Goal: Communication & Community: Answer question/provide support

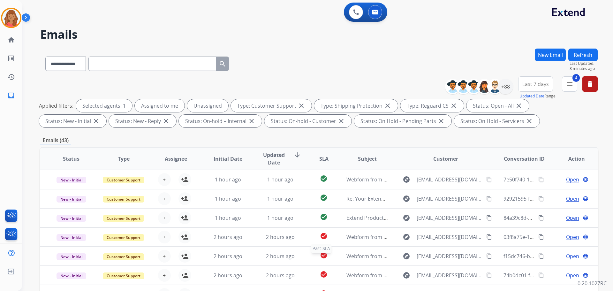
select select "**********"
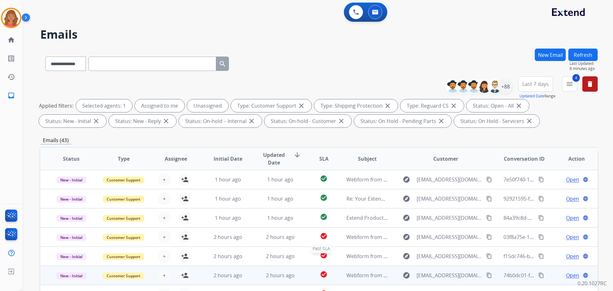
scroll to position [1, 0]
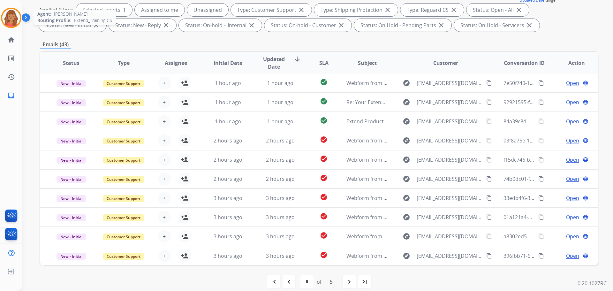
click at [11, 20] on img at bounding box center [11, 18] width 18 height 18
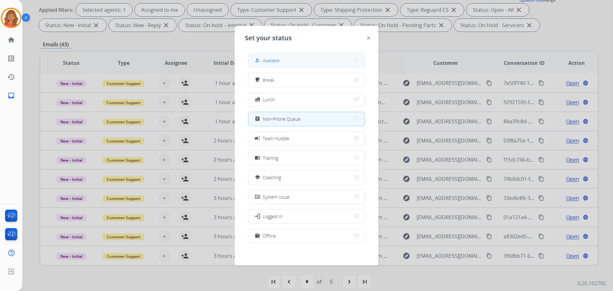
drag, startPoint x: 291, startPoint y: 59, endPoint x: 280, endPoint y: 72, distance: 17.2
click at [291, 59] on button "how_to_reg Available" at bounding box center [306, 61] width 116 height 14
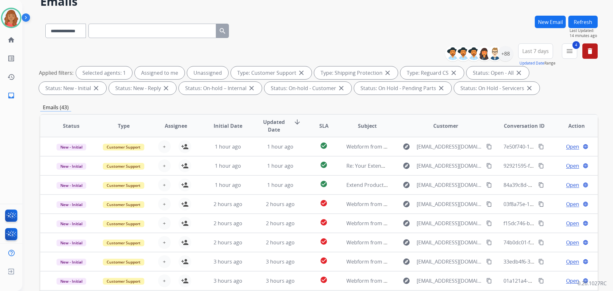
scroll to position [0, 0]
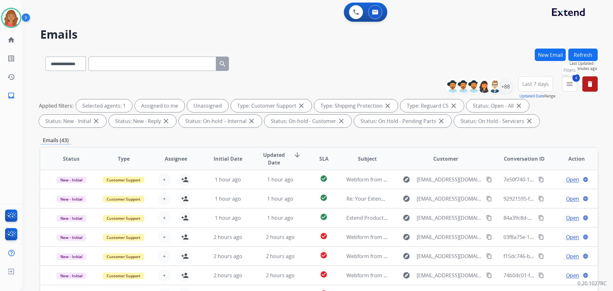
click at [575, 85] on button "4 menu Filters" at bounding box center [569, 83] width 15 height 15
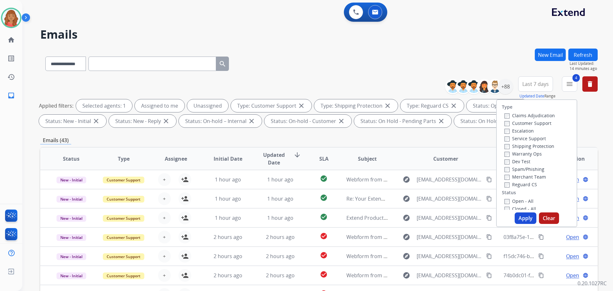
click at [527, 222] on button "Apply" at bounding box center [526, 217] width 22 height 11
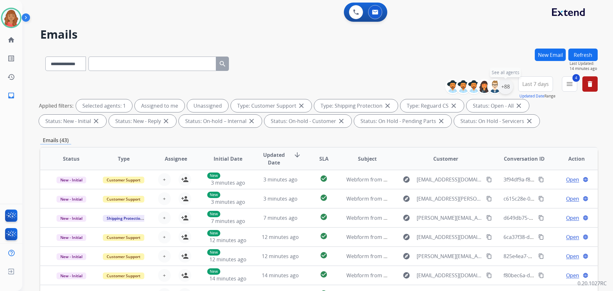
click at [502, 91] on div "+88" at bounding box center [505, 86] width 15 height 15
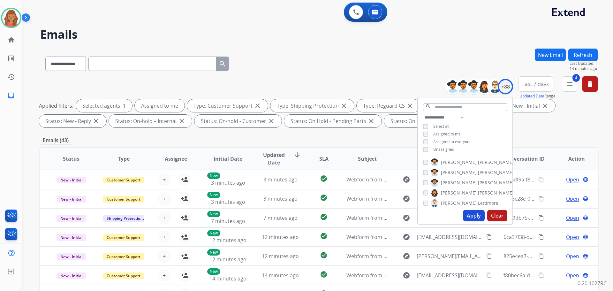
click at [471, 218] on button "Apply" at bounding box center [474, 215] width 22 height 11
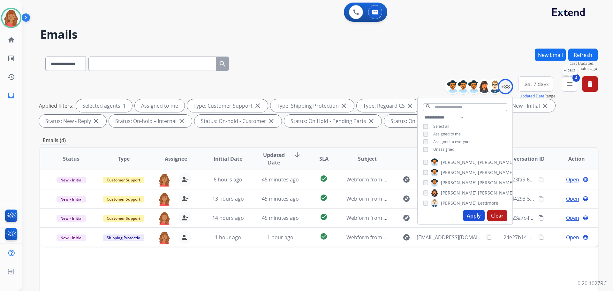
click at [573, 88] on button "4 menu Filters" at bounding box center [569, 83] width 15 height 15
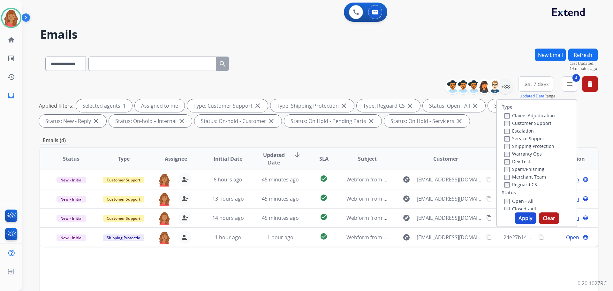
click at [519, 214] on button "Apply" at bounding box center [526, 217] width 22 height 11
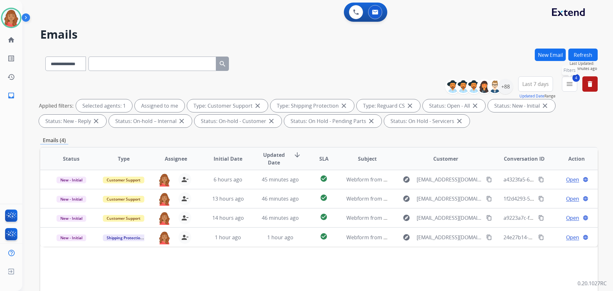
click at [575, 87] on button "4 menu Filters" at bounding box center [569, 83] width 15 height 15
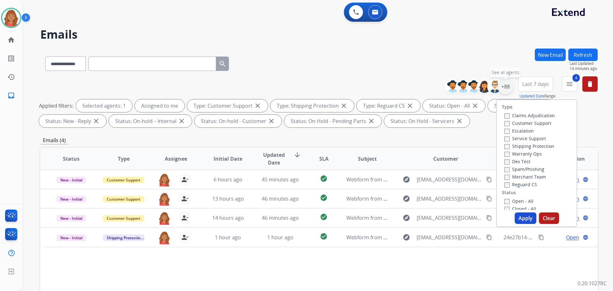
click at [504, 91] on div "+88" at bounding box center [505, 86] width 15 height 15
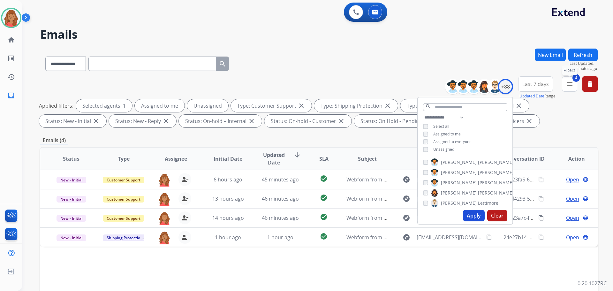
click at [573, 89] on button "4 menu Filters" at bounding box center [569, 83] width 15 height 15
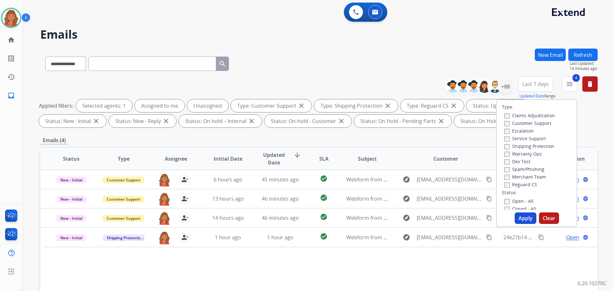
click at [518, 218] on button "Apply" at bounding box center [526, 217] width 22 height 11
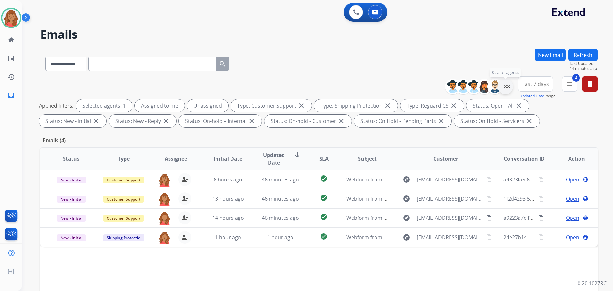
click at [507, 87] on div "+88" at bounding box center [505, 86] width 15 height 15
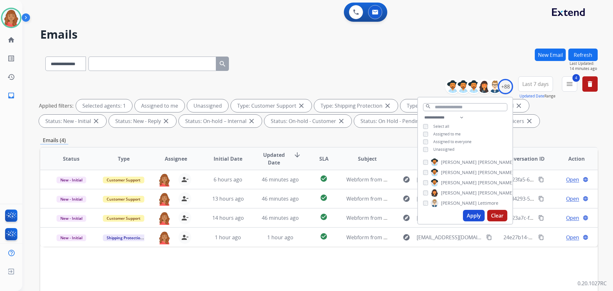
click at [575, 88] on button "4 menu" at bounding box center [569, 83] width 15 height 15
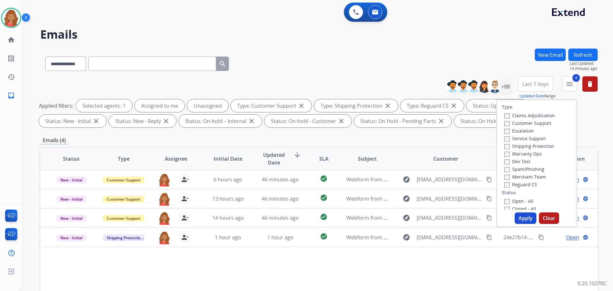
click at [518, 218] on button "Apply" at bounding box center [526, 217] width 22 height 11
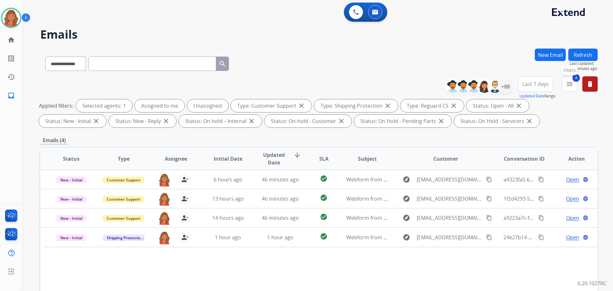
click at [577, 85] on div "**********" at bounding box center [524, 87] width 148 height 23
click at [568, 86] on mat-icon "menu" at bounding box center [570, 84] width 8 height 8
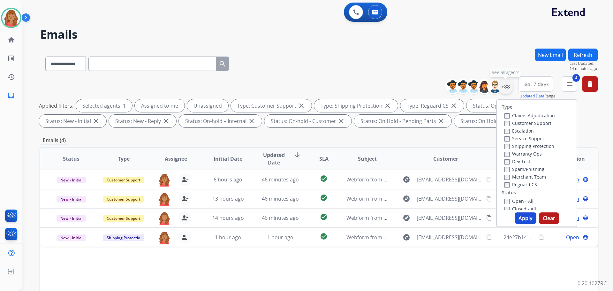
click at [505, 87] on div "+88" at bounding box center [505, 86] width 15 height 15
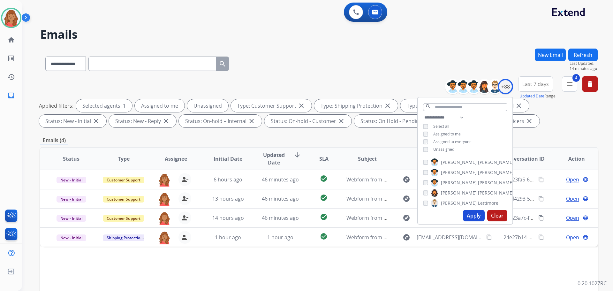
drag, startPoint x: 468, startPoint y: 212, endPoint x: 474, endPoint y: 205, distance: 9.3
click at [468, 212] on button "Apply" at bounding box center [474, 215] width 22 height 11
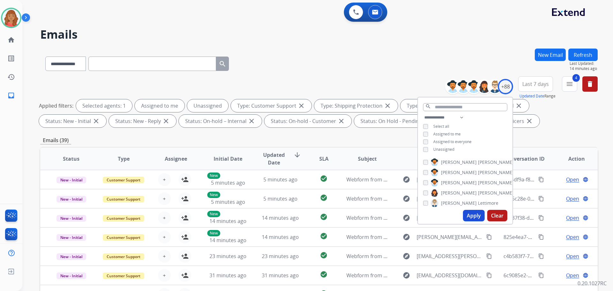
click at [468, 216] on button "Apply" at bounding box center [474, 215] width 22 height 11
drag, startPoint x: 341, startPoint y: 136, endPoint x: 339, endPoint y: 141, distance: 5.0
click at [341, 137] on div "**********" at bounding box center [318, 221] width 557 height 345
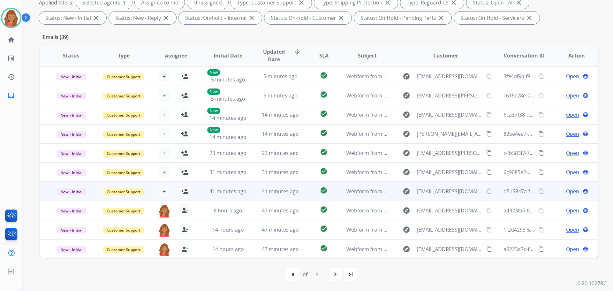
scroll to position [1, 0]
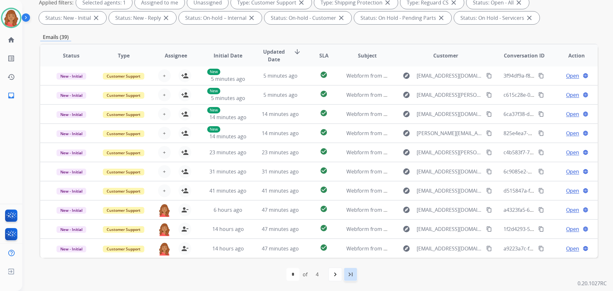
click at [348, 274] on mat-icon "last_page" at bounding box center [351, 274] width 8 height 8
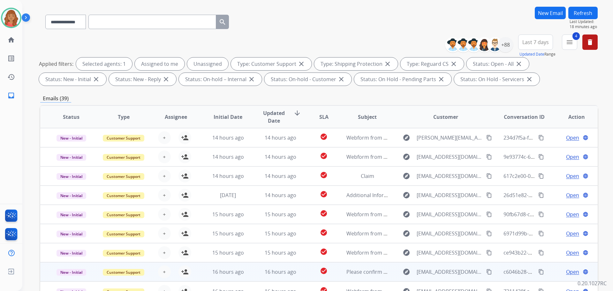
scroll to position [103, 0]
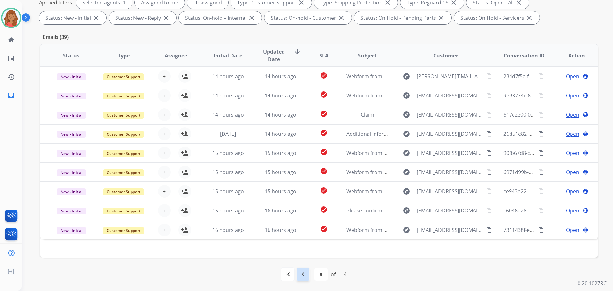
click at [299, 273] on mat-icon "navigate_before" at bounding box center [303, 274] width 8 height 8
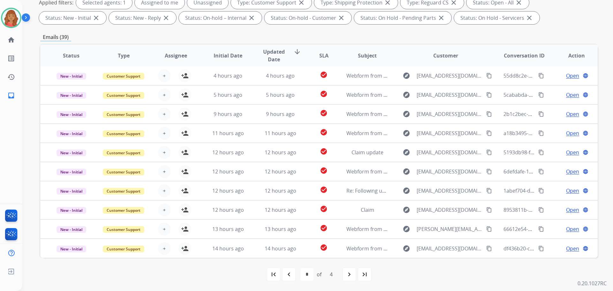
click at [291, 276] on mat-icon "navigate_before" at bounding box center [289, 274] width 8 height 8
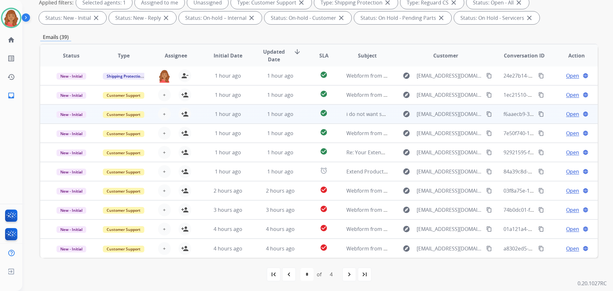
click at [237, 118] on td "1 hour ago" at bounding box center [223, 113] width 52 height 19
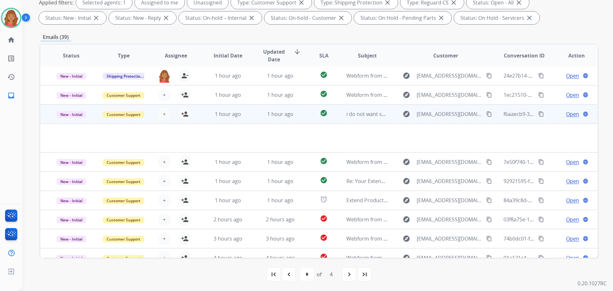
scroll to position [29, 0]
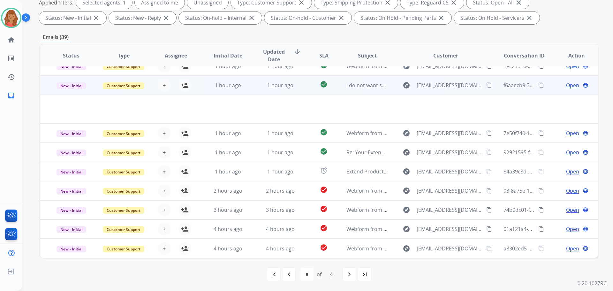
click at [245, 90] on td "1 hour ago" at bounding box center [223, 85] width 52 height 19
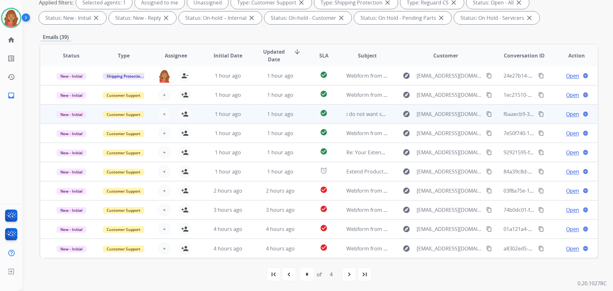
scroll to position [1, 0]
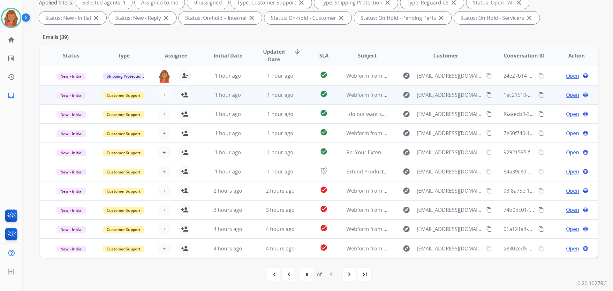
click at [242, 101] on td "1 hour ago" at bounding box center [223, 94] width 52 height 19
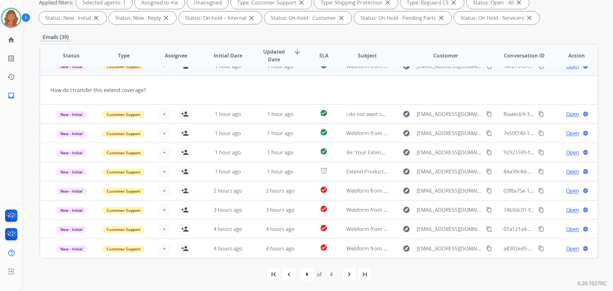
scroll to position [19, 0]
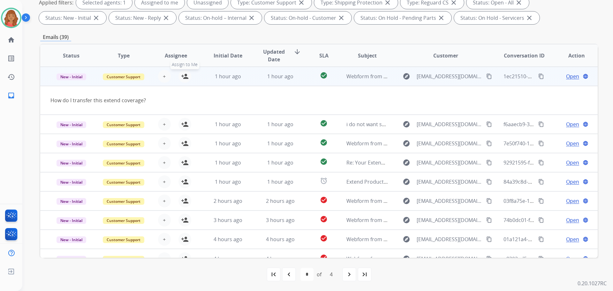
click at [183, 77] on mat-icon "person_add" at bounding box center [185, 76] width 8 height 8
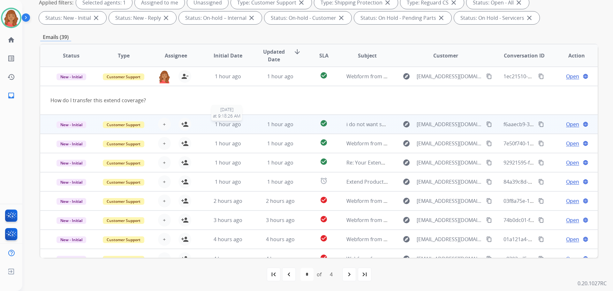
click at [223, 124] on span "1 hour ago" at bounding box center [228, 124] width 26 height 7
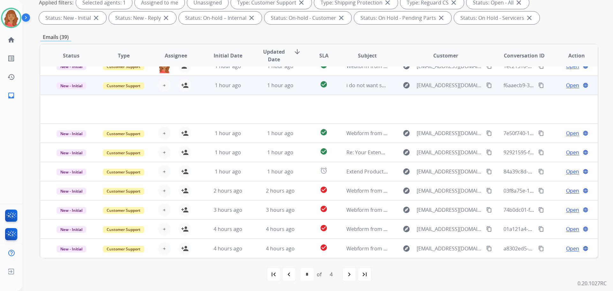
click at [566, 86] on span "Open" at bounding box center [572, 85] width 13 height 8
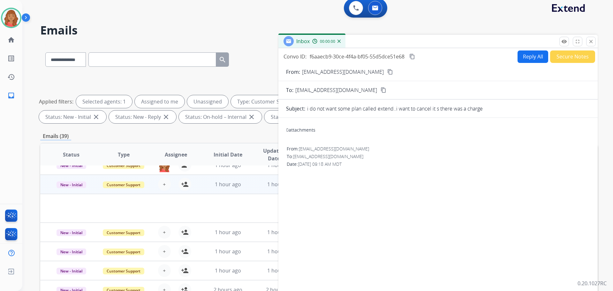
scroll to position [0, 0]
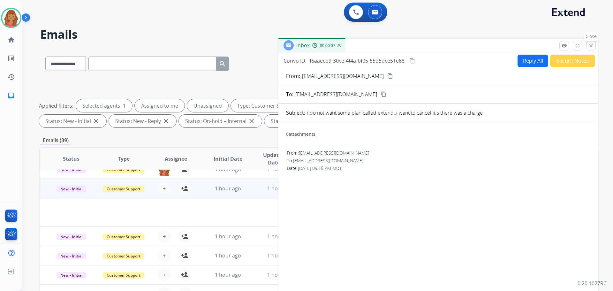
click at [591, 45] on mat-icon "close" at bounding box center [591, 46] width 6 height 6
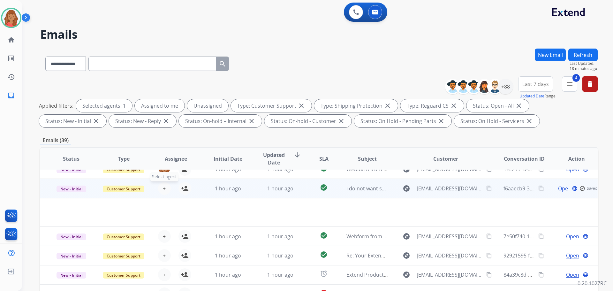
click at [163, 188] on span "+" at bounding box center [164, 188] width 3 height 8
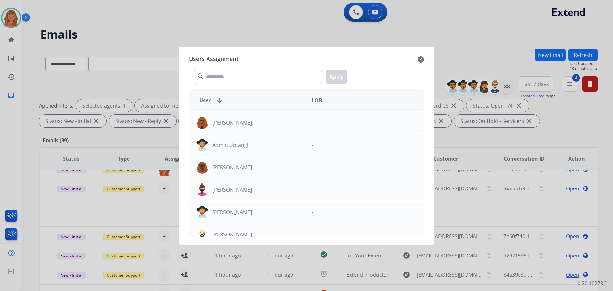
click at [424, 59] on mat-icon "close" at bounding box center [420, 60] width 6 height 8
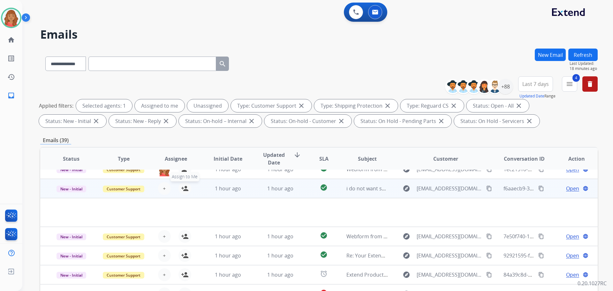
click at [183, 190] on mat-icon "person_add" at bounding box center [185, 188] width 8 height 8
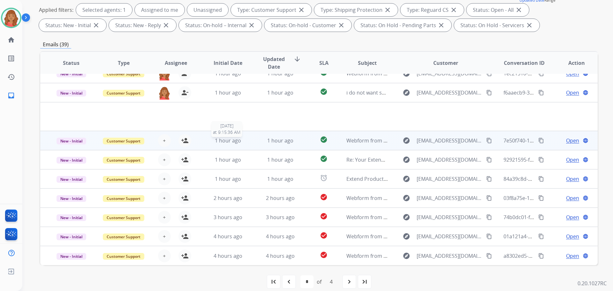
click at [224, 144] on span "1 hour ago" at bounding box center [228, 140] width 26 height 7
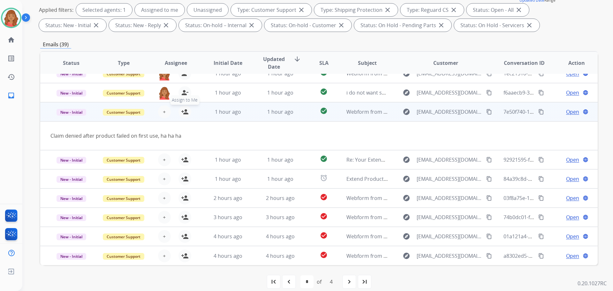
click at [183, 114] on mat-icon "person_add" at bounding box center [185, 112] width 8 height 8
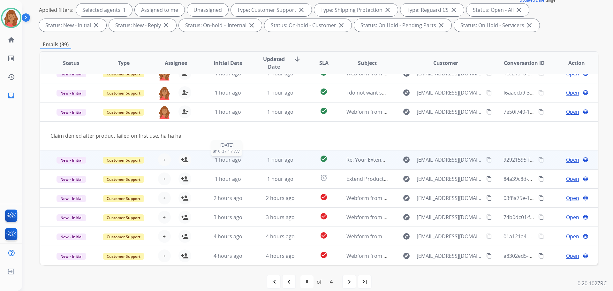
click at [221, 157] on span "1 hour ago" at bounding box center [228, 159] width 26 height 7
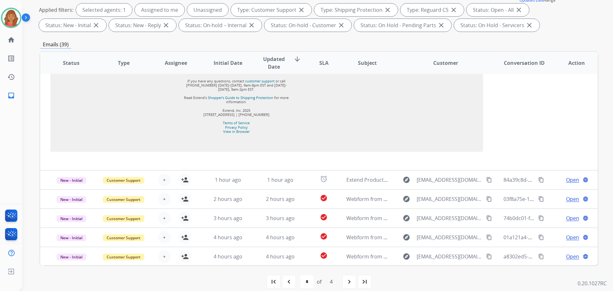
scroll to position [376, 0]
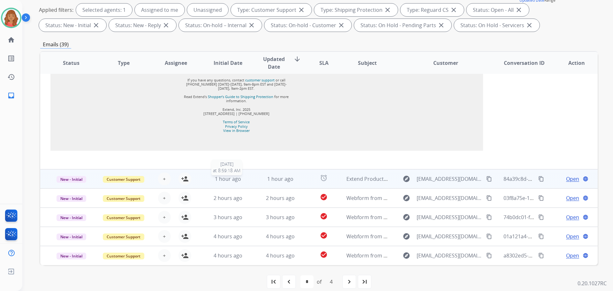
click at [215, 179] on span "1 hour ago" at bounding box center [228, 178] width 26 height 7
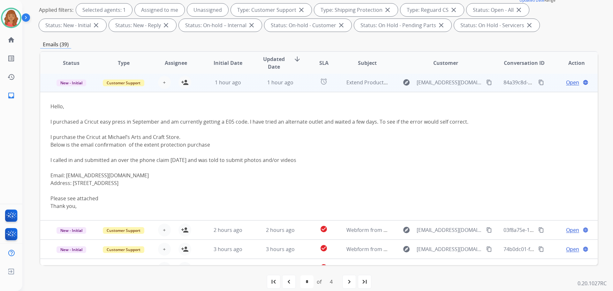
scroll to position [96, 0]
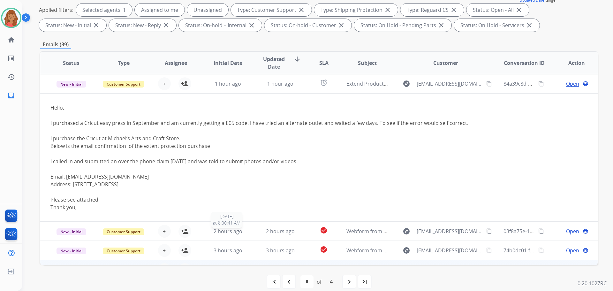
click at [241, 229] on div "2 hours ago" at bounding box center [228, 231] width 42 height 8
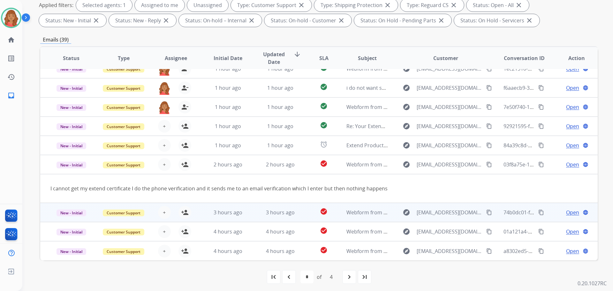
scroll to position [103, 0]
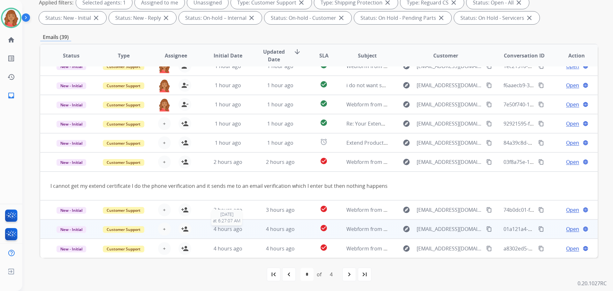
click at [225, 227] on span "4 hours ago" at bounding box center [228, 228] width 29 height 7
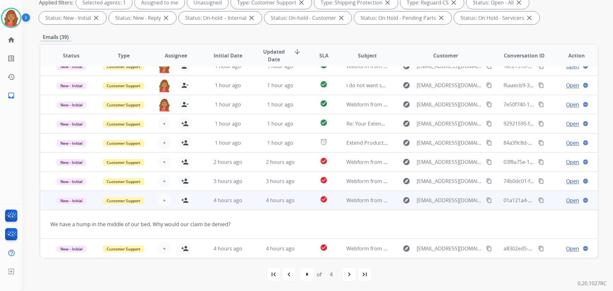
scroll to position [29, 0]
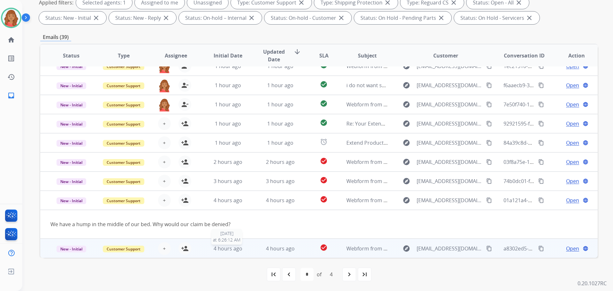
click at [225, 248] on span "4 hours ago" at bounding box center [228, 248] width 29 height 7
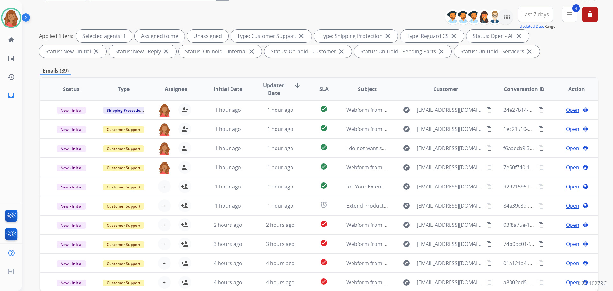
scroll to position [0, 0]
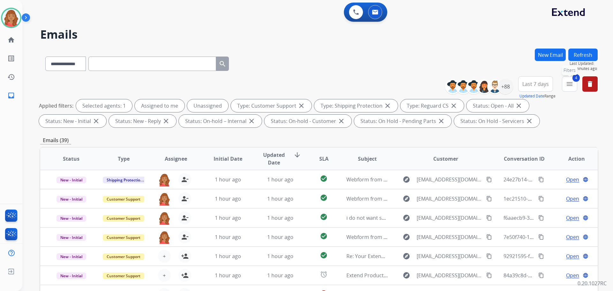
click at [571, 86] on mat-icon "menu" at bounding box center [570, 84] width 8 height 8
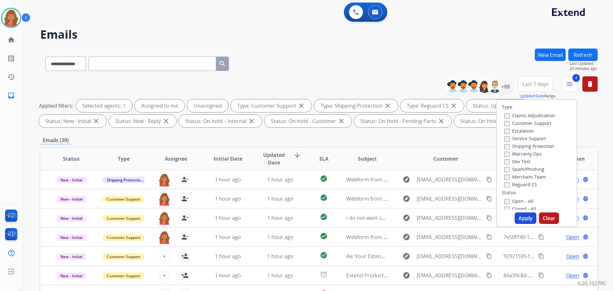
click at [520, 214] on button "Apply" at bounding box center [526, 217] width 22 height 11
select select "*"
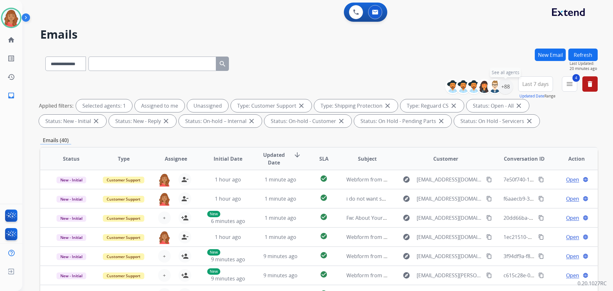
drag, startPoint x: 506, startPoint y: 89, endPoint x: 506, endPoint y: 97, distance: 8.0
click at [507, 89] on div "+88" at bounding box center [505, 86] width 15 height 15
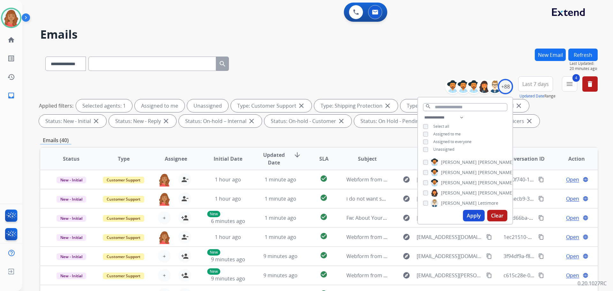
click at [428, 150] on div "Unassigned" at bounding box center [438, 149] width 31 height 5
click at [468, 213] on button "Apply" at bounding box center [474, 215] width 22 height 11
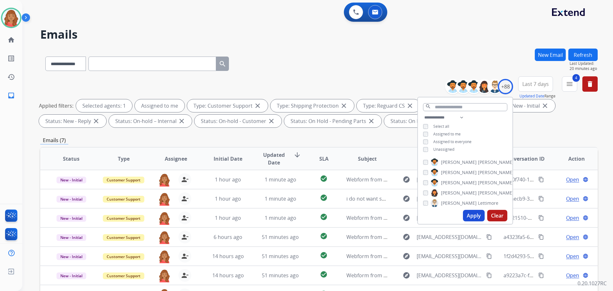
click at [220, 139] on div "Emails (7)" at bounding box center [318, 140] width 557 height 8
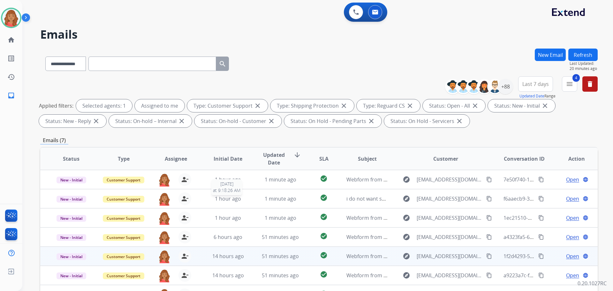
scroll to position [103, 0]
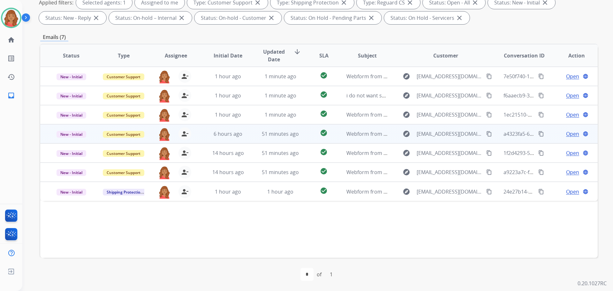
click at [229, 138] on td "6 hours ago" at bounding box center [223, 133] width 52 height 19
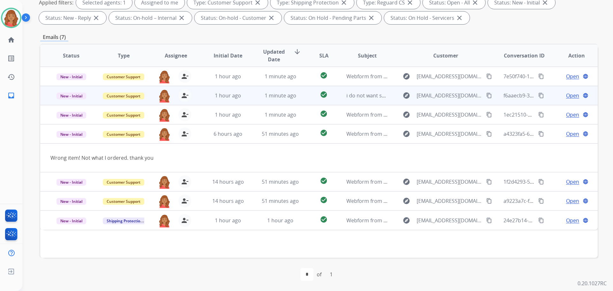
click at [221, 99] on div "1 hour ago" at bounding box center [228, 96] width 42 height 8
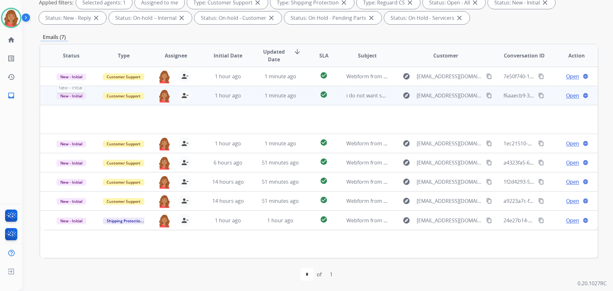
click at [83, 96] on span "New - Initial" at bounding box center [71, 96] width 30 height 7
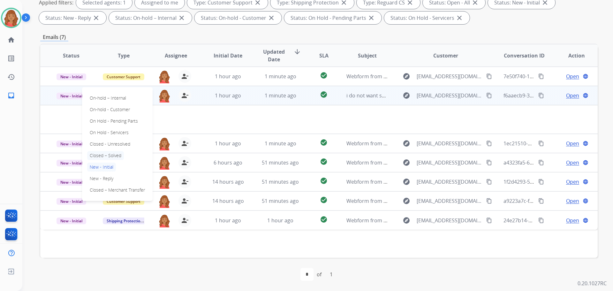
click at [101, 156] on p "Closed – Solved" at bounding box center [105, 155] width 37 height 9
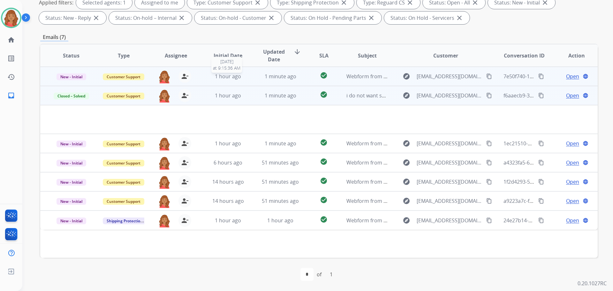
click at [246, 77] on div "1 hour ago" at bounding box center [228, 76] width 42 height 8
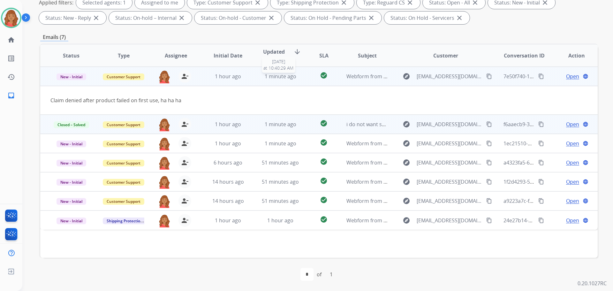
click at [267, 76] on span "1 minute ago" at bounding box center [281, 76] width 32 height 7
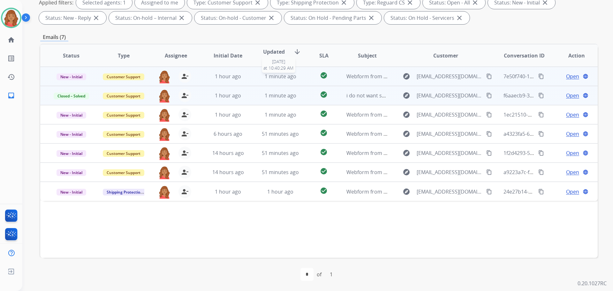
click at [267, 76] on span "1 minute ago" at bounding box center [281, 76] width 32 height 7
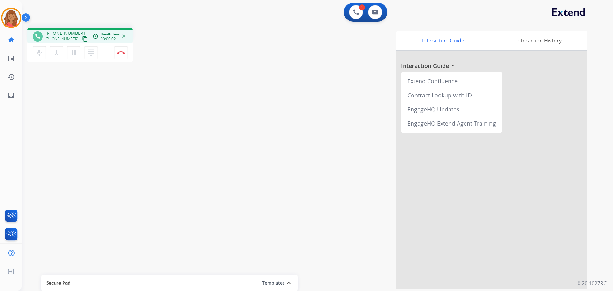
click at [82, 39] on mat-icon "content_copy" at bounding box center [85, 39] width 6 height 6
click at [121, 52] on img at bounding box center [121, 52] width 8 height 3
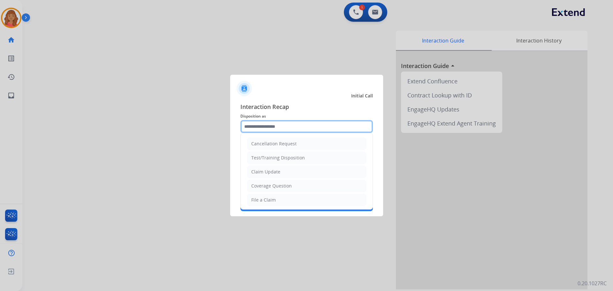
click at [278, 124] on input "text" at bounding box center [306, 126] width 132 height 13
click at [264, 171] on div "Claim Update" at bounding box center [265, 172] width 29 height 6
type input "**********"
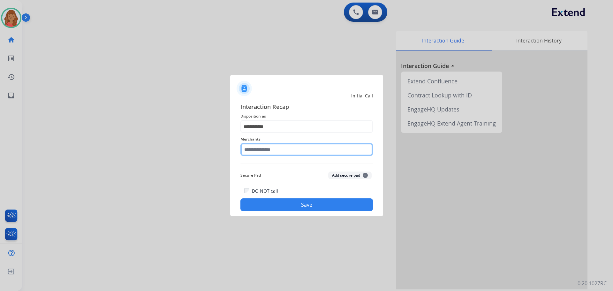
click at [262, 148] on input "text" at bounding box center [306, 149] width 132 height 13
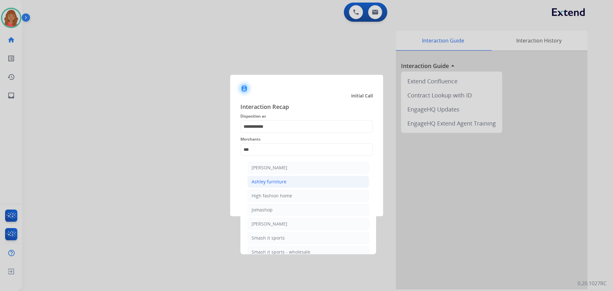
click at [265, 179] on div "Ashley furniture" at bounding box center [269, 181] width 35 height 6
type input "**********"
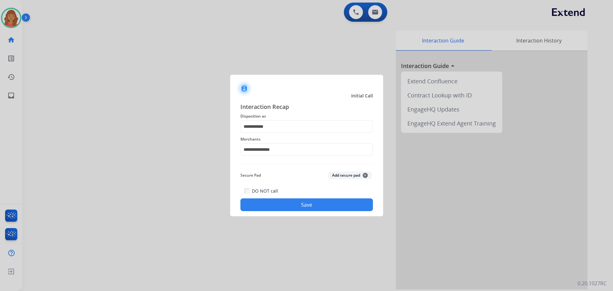
click at [279, 202] on button "Save" at bounding box center [306, 204] width 132 height 13
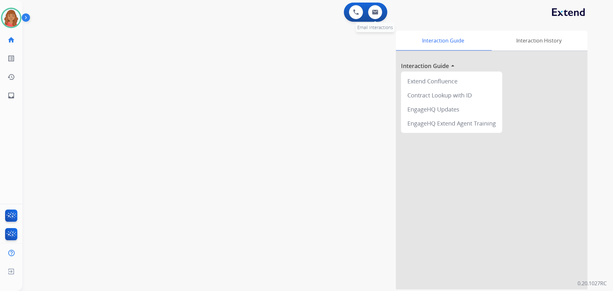
click at [371, 18] on div "0 Email Interactions" at bounding box center [374, 12] width 19 height 14
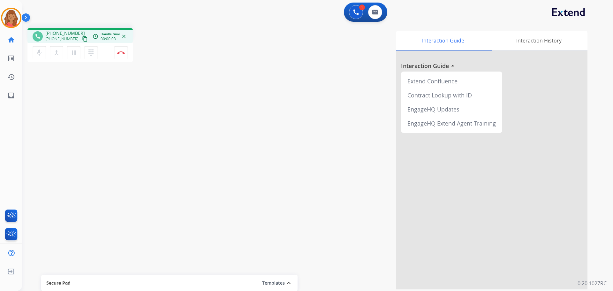
click at [82, 41] on mat-icon "content_copy" at bounding box center [85, 39] width 6 height 6
click at [121, 53] on img at bounding box center [121, 52] width 8 height 3
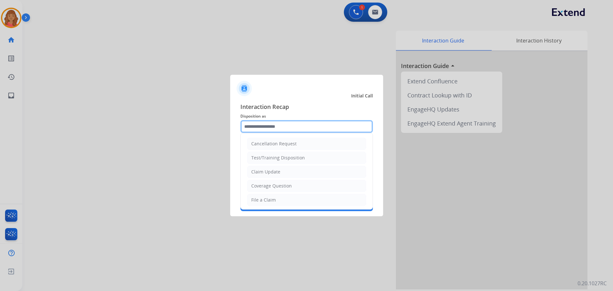
click at [262, 128] on input "text" at bounding box center [306, 126] width 132 height 13
type input "*"
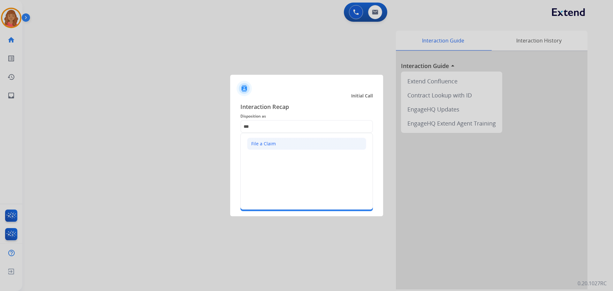
click at [263, 139] on li "File a Claim" at bounding box center [306, 144] width 119 height 12
type input "**********"
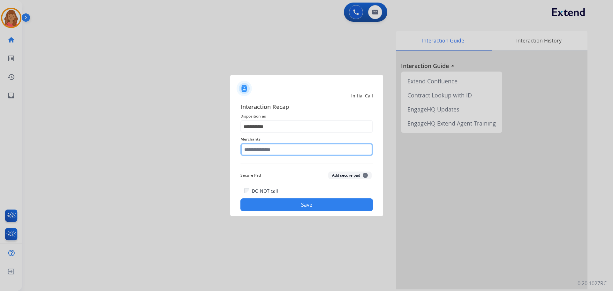
click at [263, 150] on input "text" at bounding box center [306, 149] width 132 height 13
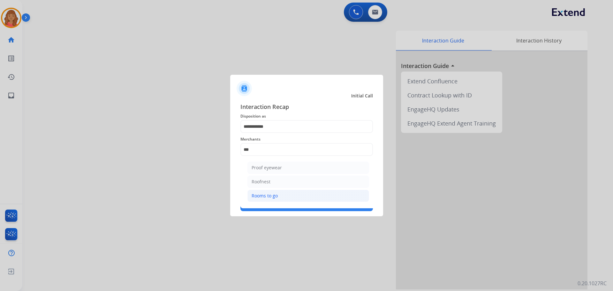
click at [267, 194] on div "Rooms to go" at bounding box center [265, 195] width 26 height 6
type input "**********"
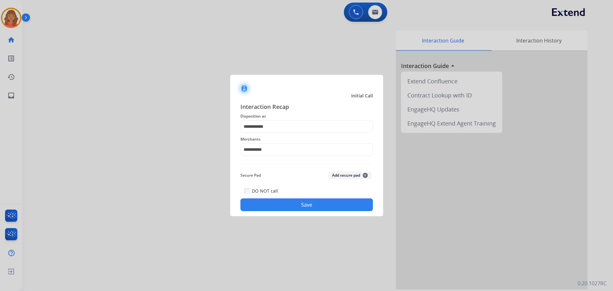
click at [270, 202] on button "Save" at bounding box center [306, 204] width 132 height 13
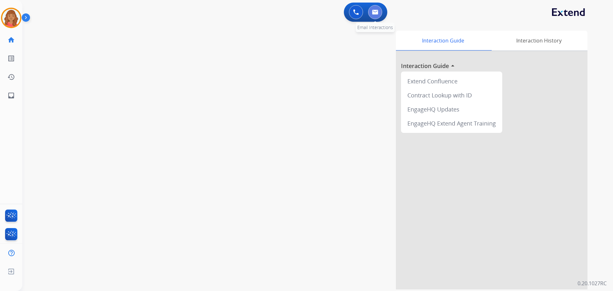
click at [377, 16] on button at bounding box center [375, 12] width 14 height 14
select select "**********"
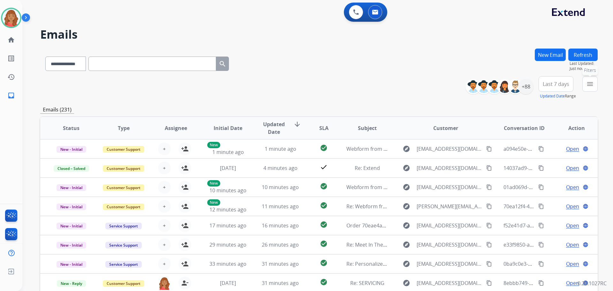
click at [590, 86] on mat-icon "menu" at bounding box center [590, 84] width 8 height 8
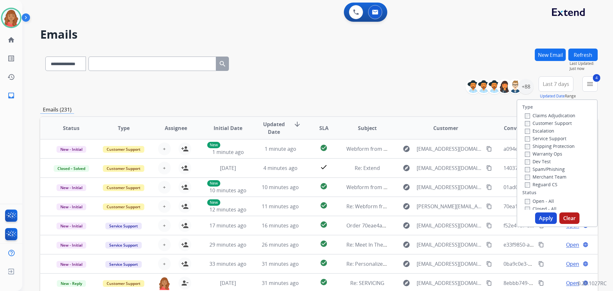
drag, startPoint x: 540, startPoint y: 216, endPoint x: 524, endPoint y: 218, distance: 16.1
click at [540, 216] on button "Apply" at bounding box center [546, 217] width 22 height 11
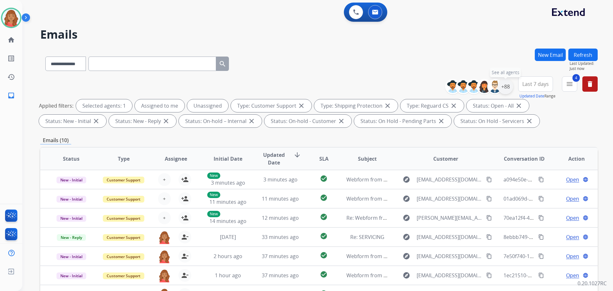
click at [504, 88] on div "+88" at bounding box center [505, 86] width 15 height 15
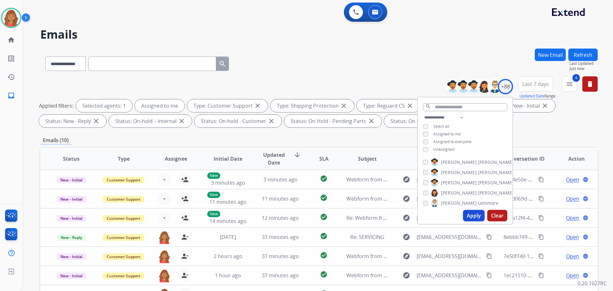
click at [471, 212] on button "Apply" at bounding box center [474, 215] width 22 height 11
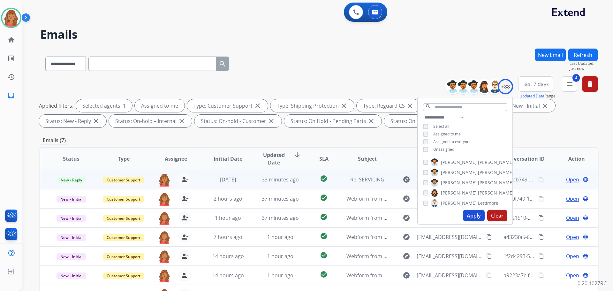
click at [233, 183] on td "[DATE]" at bounding box center [223, 179] width 52 height 19
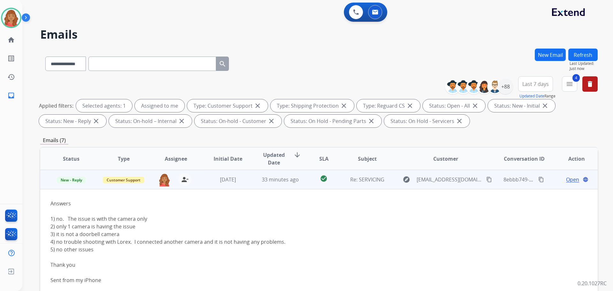
click at [569, 181] on span "Open" at bounding box center [572, 180] width 13 height 8
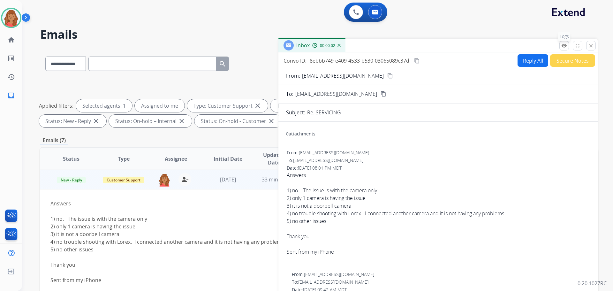
click at [564, 49] on button "remove_[MEDICAL_DATA] Logs" at bounding box center [564, 46] width 10 height 10
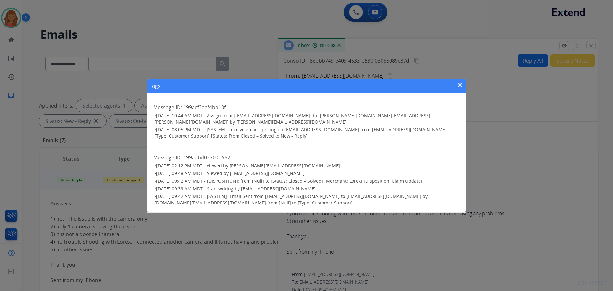
click at [561, 49] on div "Logs close Message ID: 199acf3aaf4bb13f • [DATE] 10:44 AM MDT - Assign from [[E…" at bounding box center [306, 145] width 613 height 291
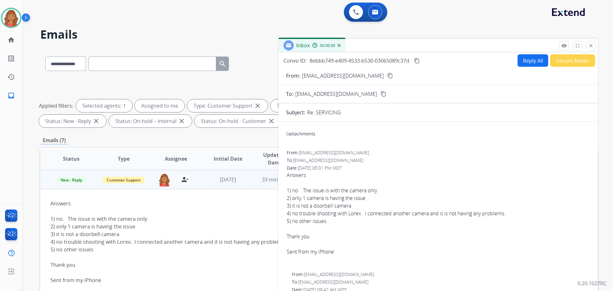
drag, startPoint x: 590, startPoint y: 45, endPoint x: 590, endPoint y: 48, distance: 3.3
click at [591, 45] on mat-icon "close" at bounding box center [591, 46] width 6 height 6
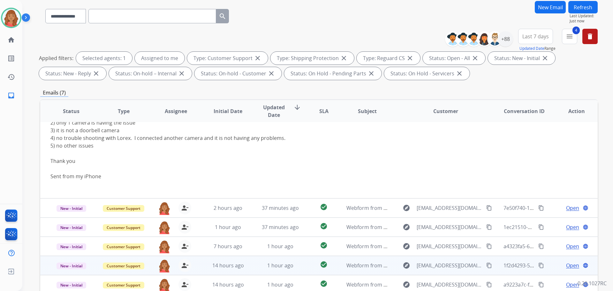
scroll to position [96, 0]
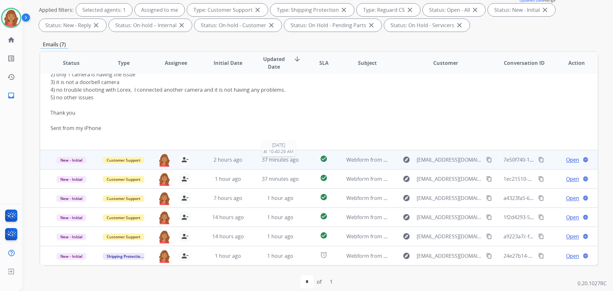
click at [262, 160] on span "37 minutes ago" at bounding box center [280, 159] width 37 height 7
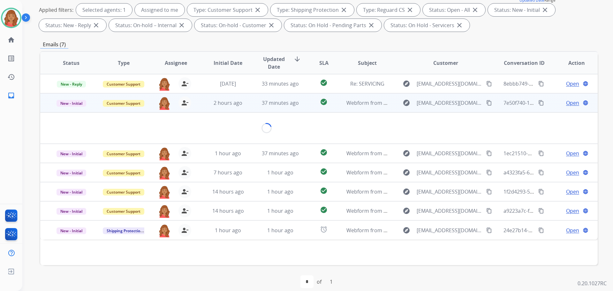
scroll to position [0, 0]
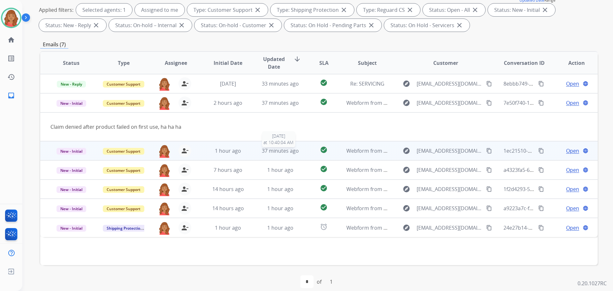
click at [269, 151] on span "37 minutes ago" at bounding box center [280, 150] width 37 height 7
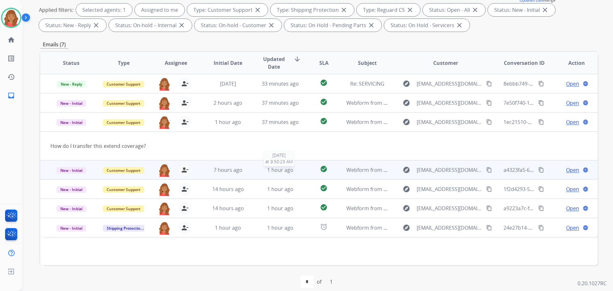
click at [286, 167] on span "1 hour ago" at bounding box center [280, 169] width 26 height 7
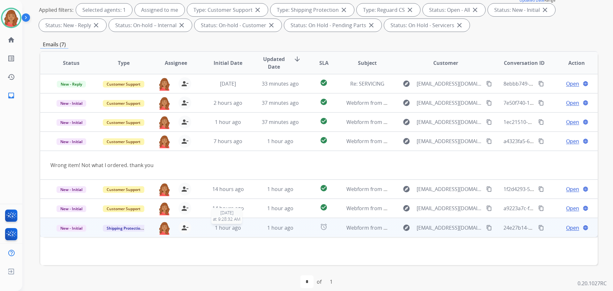
click at [234, 231] on div "1 hour ago" at bounding box center [228, 228] width 42 height 8
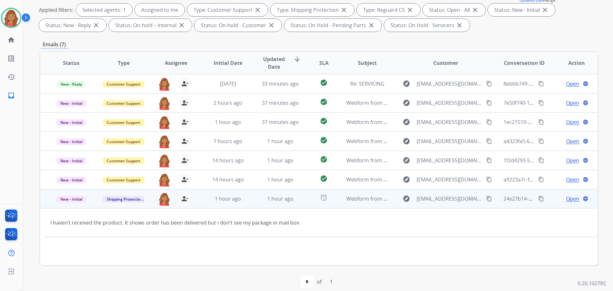
drag, startPoint x: 480, startPoint y: 199, endPoint x: 476, endPoint y: 198, distance: 4.8
click at [486, 198] on mat-icon "content_copy" at bounding box center [489, 199] width 6 height 6
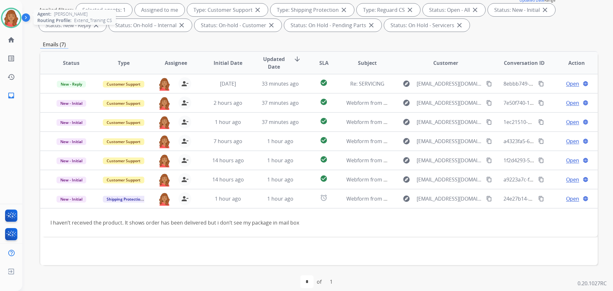
click at [17, 15] on img at bounding box center [11, 18] width 18 height 18
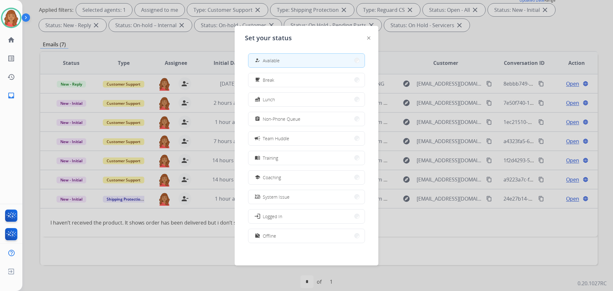
click at [28, 43] on div at bounding box center [306, 145] width 613 height 291
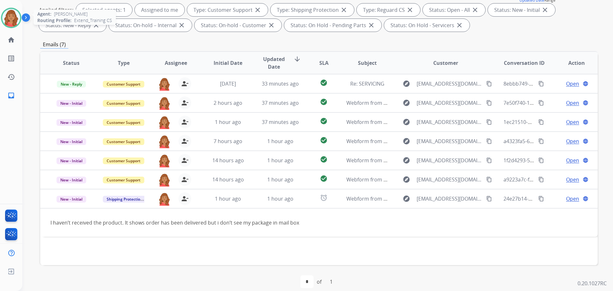
click at [13, 15] on img at bounding box center [11, 18] width 18 height 18
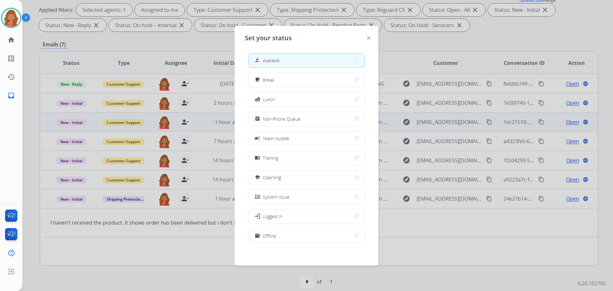
click at [267, 120] on span "Non-Phone Queue" at bounding box center [282, 119] width 38 height 7
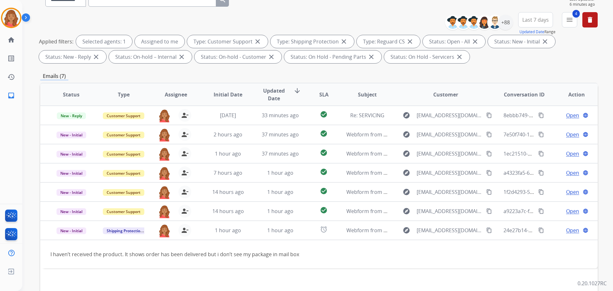
scroll to position [64, 0]
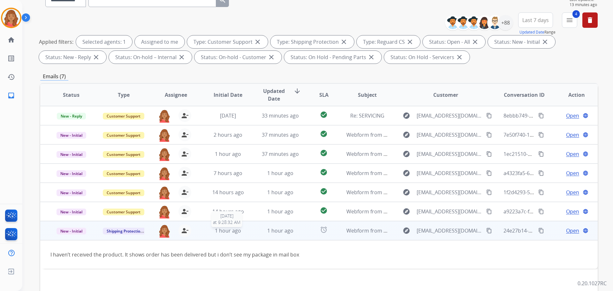
click at [231, 232] on span "1 hour ago" at bounding box center [228, 230] width 26 height 7
click at [486, 230] on mat-icon "content_copy" at bounding box center [489, 231] width 6 height 6
click at [568, 229] on span "Open" at bounding box center [572, 231] width 13 height 8
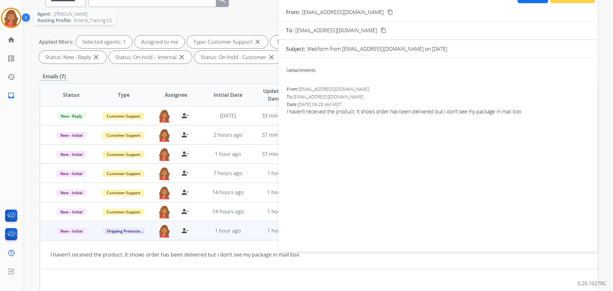
drag, startPoint x: 7, startPoint y: 13, endPoint x: 14, endPoint y: 15, distance: 6.9
click at [8, 14] on img at bounding box center [11, 18] width 18 height 18
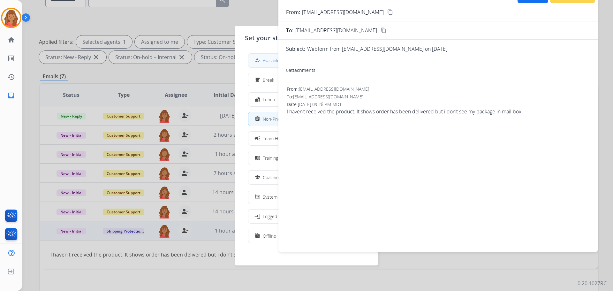
click at [269, 62] on span "Available" at bounding box center [271, 60] width 17 height 7
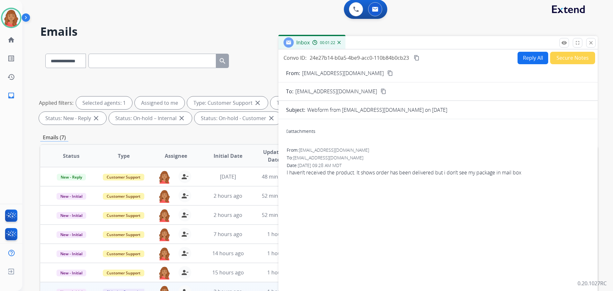
scroll to position [0, 0]
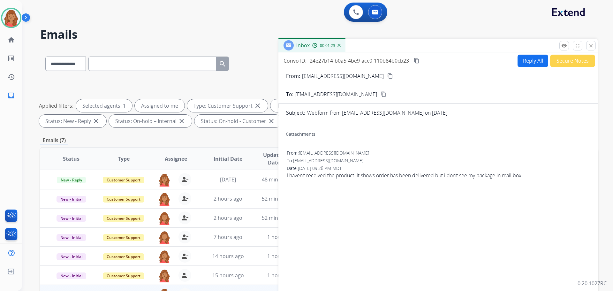
click at [525, 55] on button "Reply All" at bounding box center [532, 61] width 31 height 12
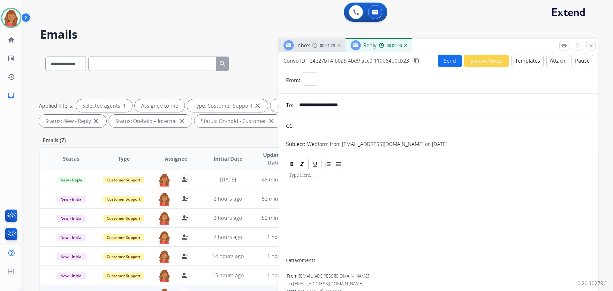
select select "**********"
click at [518, 61] on button "Templates" at bounding box center [527, 61] width 32 height 12
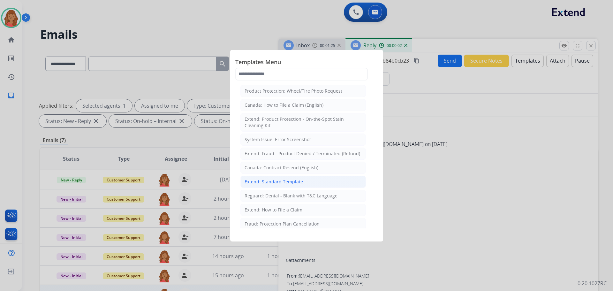
click at [272, 180] on div "Extend: Standard Template" at bounding box center [273, 181] width 58 height 6
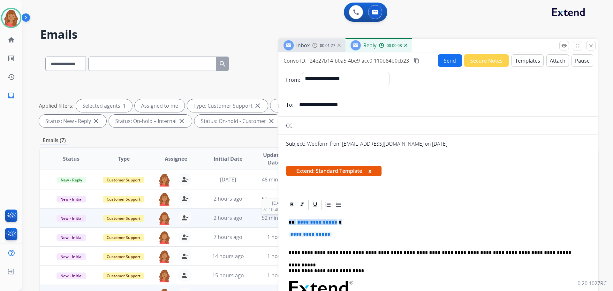
drag, startPoint x: 325, startPoint y: 231, endPoint x: 275, endPoint y: 215, distance: 52.4
click at [274, 214] on div "**********" at bounding box center [318, 221] width 557 height 345
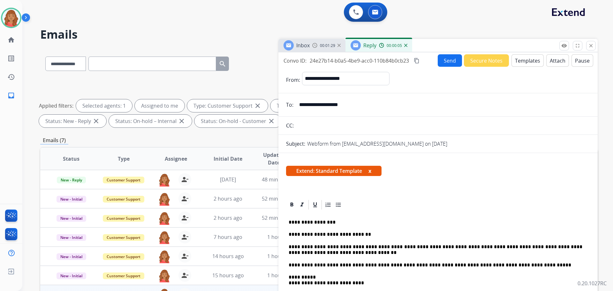
click at [416, 59] on mat-icon "content_copy" at bounding box center [417, 61] width 6 height 6
click at [446, 59] on button "Send" at bounding box center [450, 61] width 24 height 12
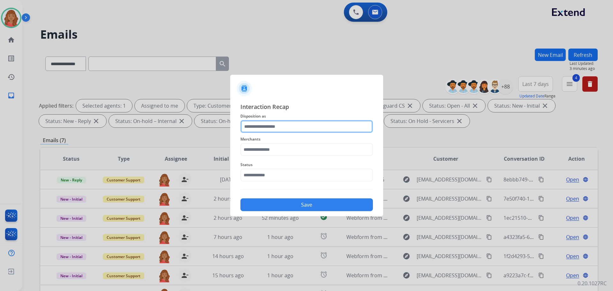
click at [248, 130] on input "text" at bounding box center [306, 126] width 132 height 13
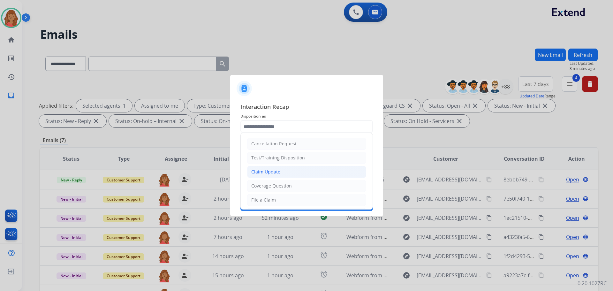
drag, startPoint x: 258, startPoint y: 170, endPoint x: 255, endPoint y: 162, distance: 8.8
click at [257, 170] on div "Claim Update" at bounding box center [265, 172] width 29 height 6
type input "**********"
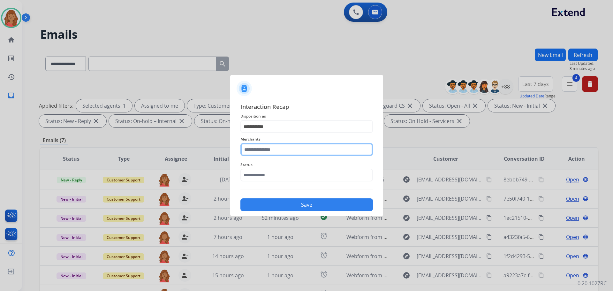
click at [256, 145] on input "text" at bounding box center [306, 149] width 132 height 13
drag, startPoint x: 255, startPoint y: 165, endPoint x: 259, endPoint y: 175, distance: 10.8
click at [256, 165] on div "Jomashop" at bounding box center [262, 167] width 21 height 6
type input "********"
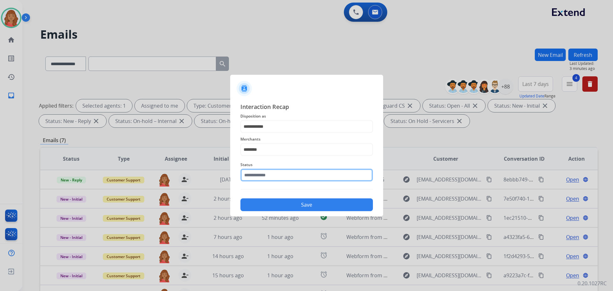
click at [260, 178] on input "text" at bounding box center [306, 175] width 132 height 13
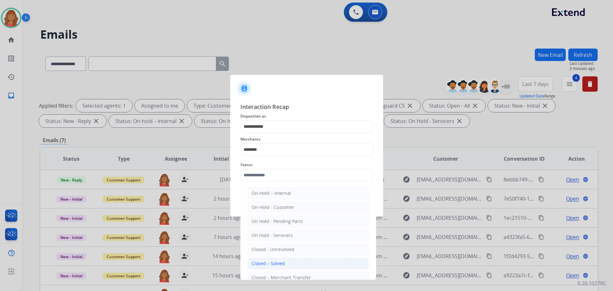
click at [272, 262] on div "Closed – Solved" at bounding box center [268, 263] width 33 height 6
type input "**********"
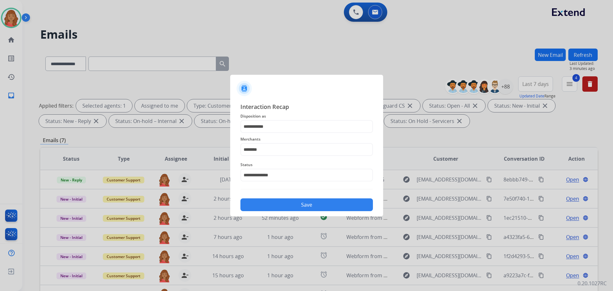
drag, startPoint x: 274, startPoint y: 207, endPoint x: 273, endPoint y: 215, distance: 8.7
click at [274, 207] on button "Save" at bounding box center [306, 204] width 132 height 13
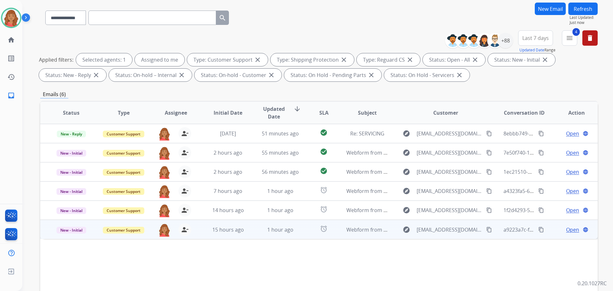
scroll to position [103, 0]
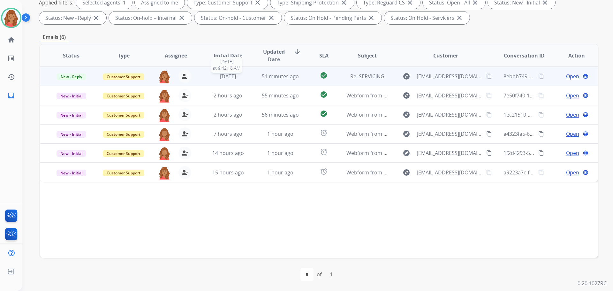
click at [220, 77] on span "[DATE]" at bounding box center [228, 76] width 16 height 7
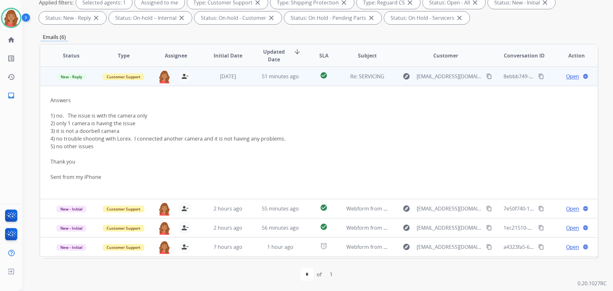
click at [246, 72] on td "[DATE]" at bounding box center [223, 76] width 52 height 19
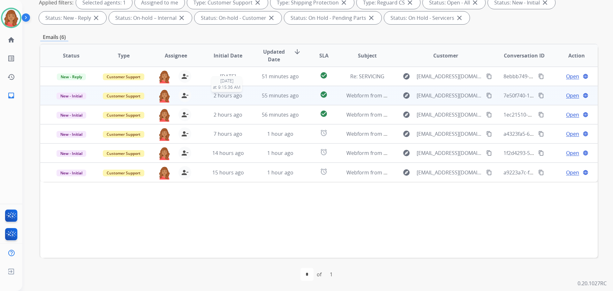
click at [210, 95] on div "2 hours ago" at bounding box center [228, 96] width 42 height 8
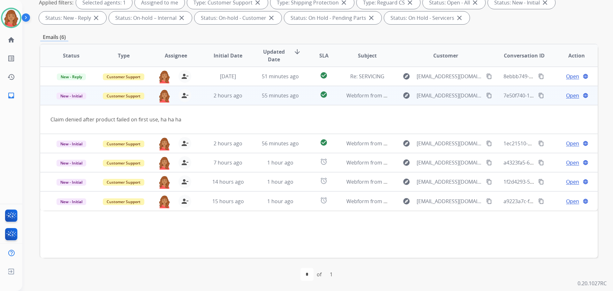
drag, startPoint x: 479, startPoint y: 95, endPoint x: 476, endPoint y: 94, distance: 3.2
click at [486, 94] on mat-icon "content_copy" at bounding box center [489, 96] width 6 height 6
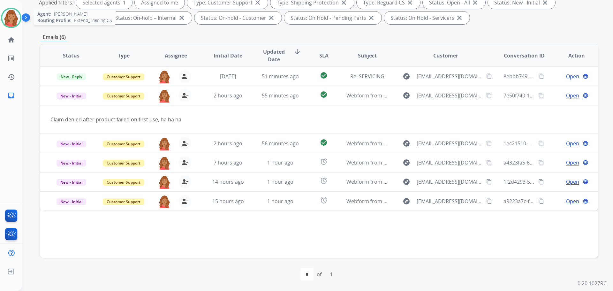
click at [9, 18] on img at bounding box center [11, 18] width 18 height 18
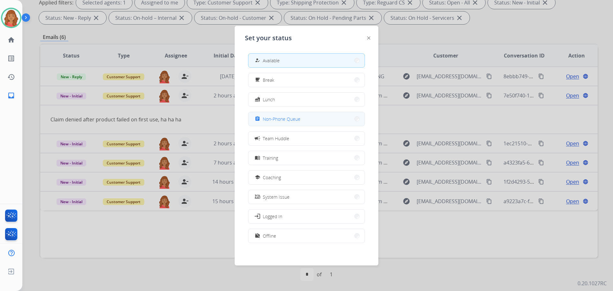
click at [279, 118] on span "Non-Phone Queue" at bounding box center [282, 119] width 38 height 7
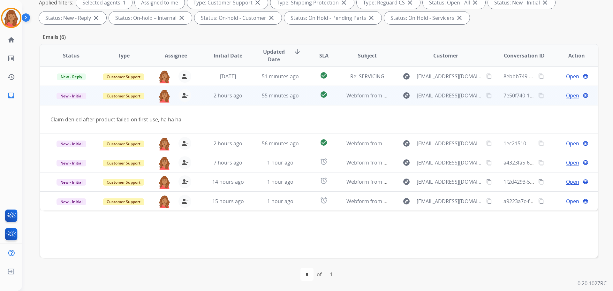
click at [567, 97] on span "Open" at bounding box center [572, 96] width 13 height 8
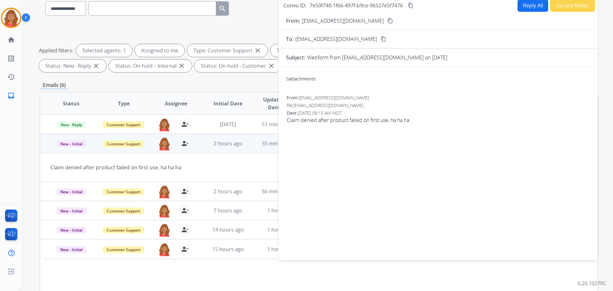
scroll to position [0, 0]
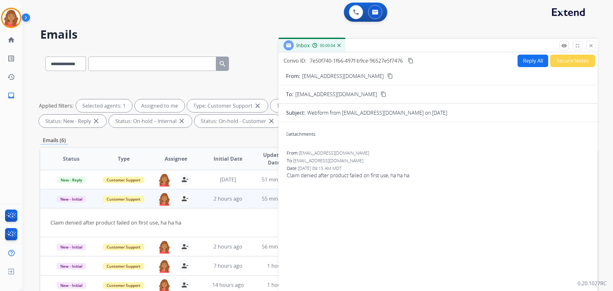
click at [525, 61] on button "Reply All" at bounding box center [532, 61] width 31 height 12
select select "**********"
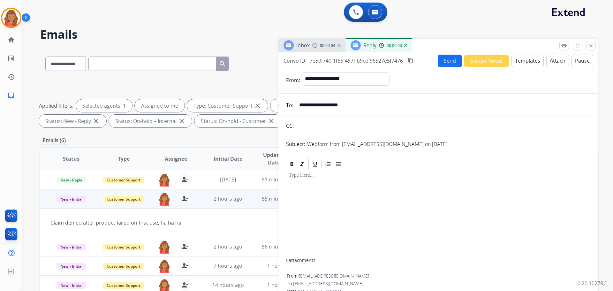
click at [527, 62] on button "Templates" at bounding box center [527, 61] width 32 height 12
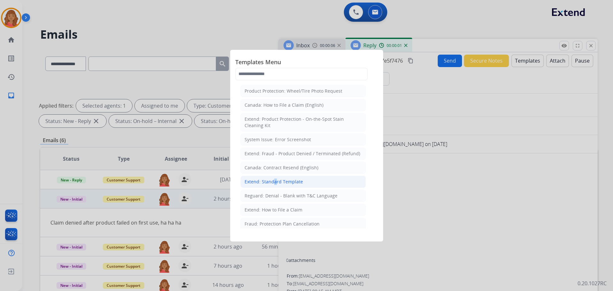
click at [274, 179] on div "Extend: Standard Template" at bounding box center [273, 181] width 58 height 6
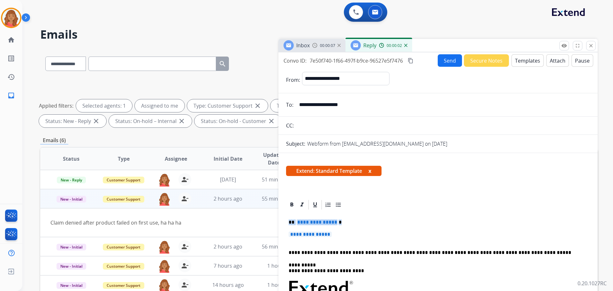
drag, startPoint x: 334, startPoint y: 238, endPoint x: 284, endPoint y: 224, distance: 52.0
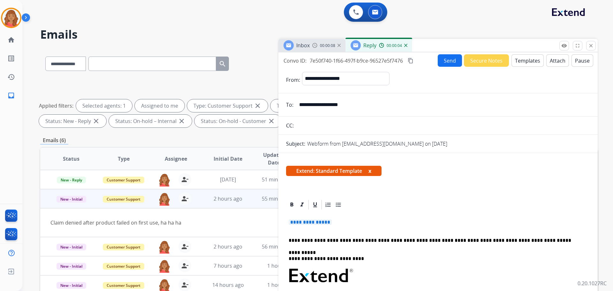
drag, startPoint x: 329, startPoint y: 225, endPoint x: 287, endPoint y: 220, distance: 42.4
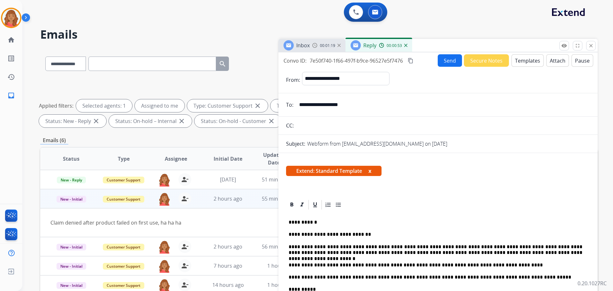
click at [451, 60] on button "Send" at bounding box center [450, 60] width 24 height 12
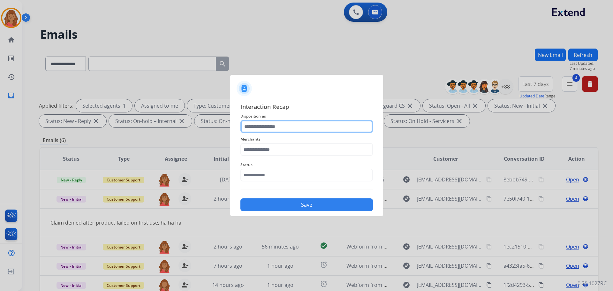
click at [265, 124] on input "text" at bounding box center [306, 126] width 132 height 13
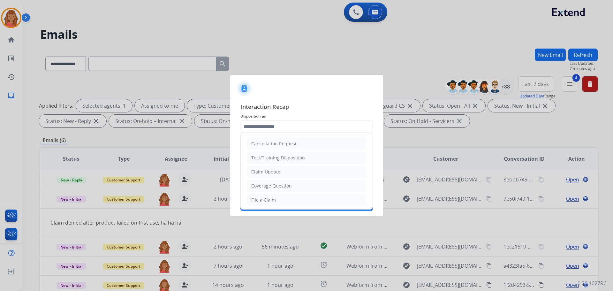
click at [270, 175] on div "Claim Update" at bounding box center [265, 172] width 29 height 6
type input "**********"
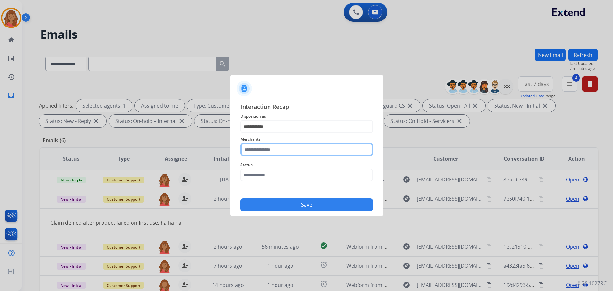
click at [268, 153] on input "text" at bounding box center [306, 149] width 132 height 13
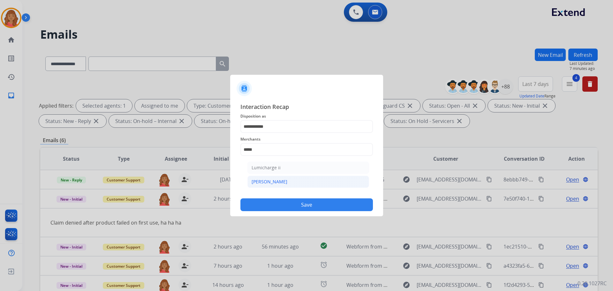
click at [267, 179] on div "[PERSON_NAME]" at bounding box center [270, 181] width 36 height 6
type input "********"
drag, startPoint x: 266, startPoint y: 178, endPoint x: 266, endPoint y: 183, distance: 5.4
click at [266, 177] on input "text" at bounding box center [306, 175] width 132 height 13
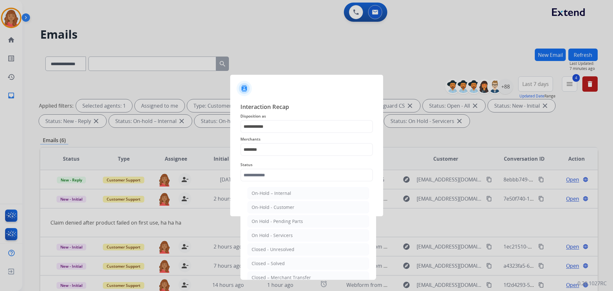
drag, startPoint x: 266, startPoint y: 261, endPoint x: 266, endPoint y: 251, distance: 10.5
click at [266, 259] on li "Closed – Solved" at bounding box center [308, 263] width 122 height 12
type input "**********"
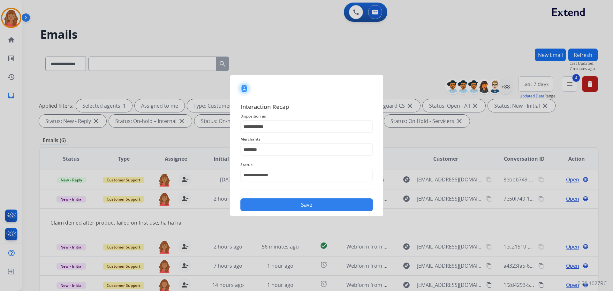
click at [268, 205] on button "Save" at bounding box center [306, 204] width 132 height 13
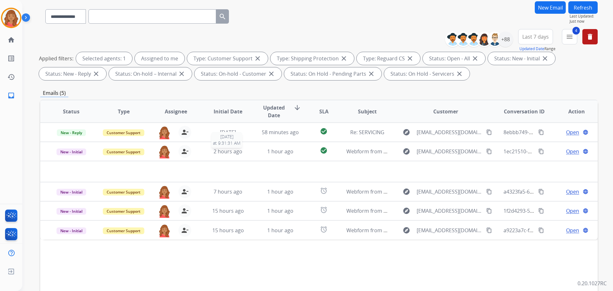
scroll to position [103, 0]
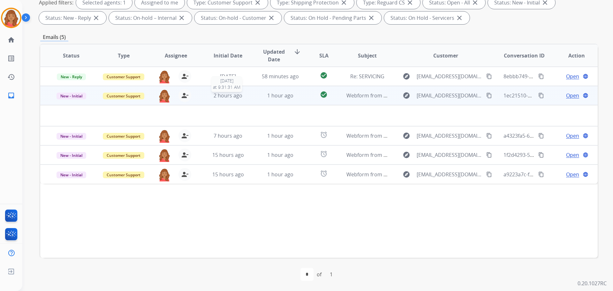
click at [214, 96] on span "2 hours ago" at bounding box center [228, 95] width 29 height 7
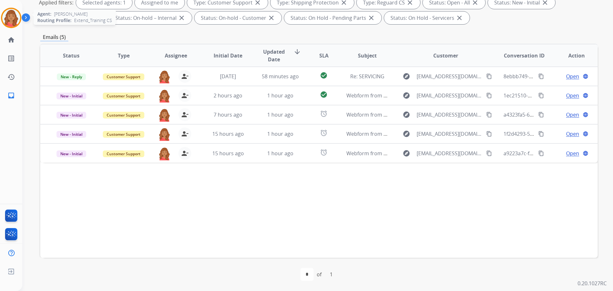
click at [13, 21] on img at bounding box center [11, 18] width 18 height 18
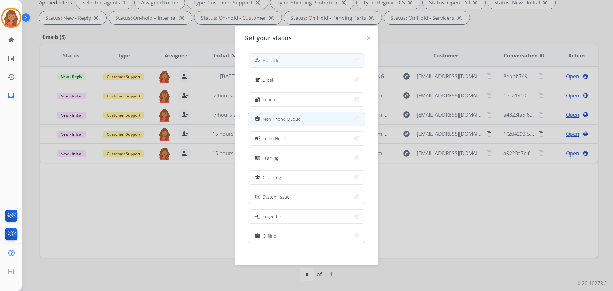
click at [266, 62] on span "Available" at bounding box center [271, 60] width 17 height 7
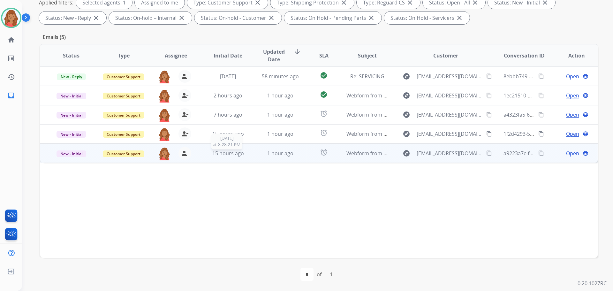
click at [222, 154] on span "15 hours ago" at bounding box center [228, 153] width 32 height 7
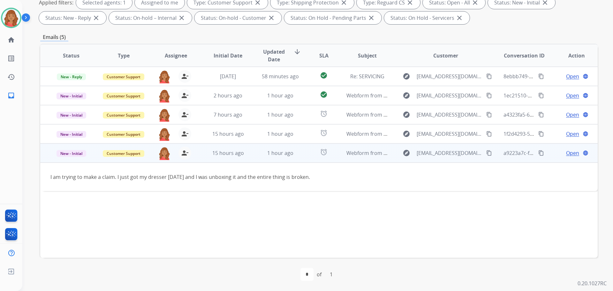
click at [566, 150] on span "Open" at bounding box center [572, 153] width 13 height 8
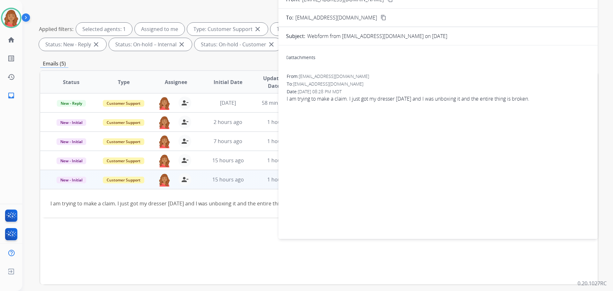
scroll to position [0, 0]
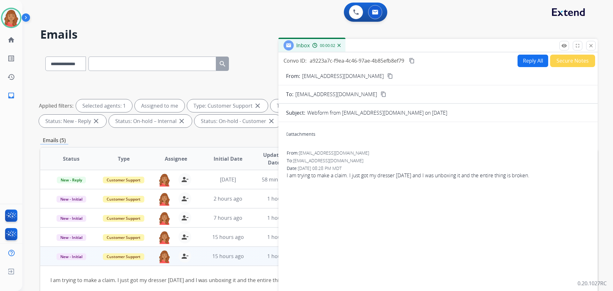
click at [530, 60] on button "Reply All" at bounding box center [532, 61] width 31 height 12
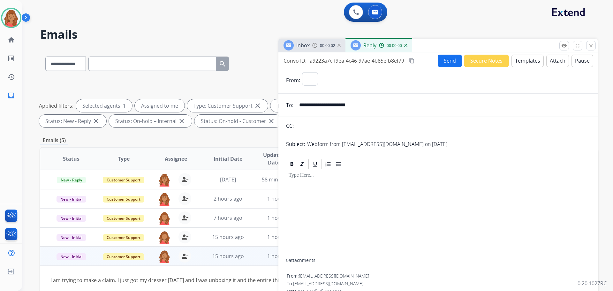
select select "**********"
click at [524, 61] on button "Templates" at bounding box center [527, 61] width 32 height 12
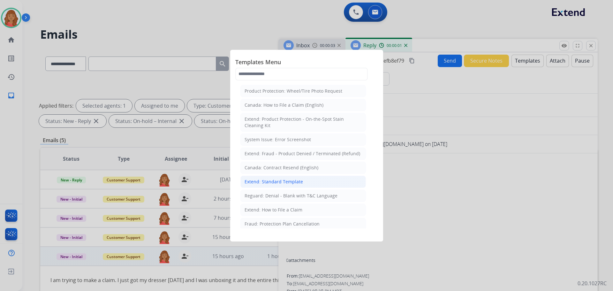
click at [284, 176] on li "Extend: Standard Template" at bounding box center [302, 182] width 125 height 12
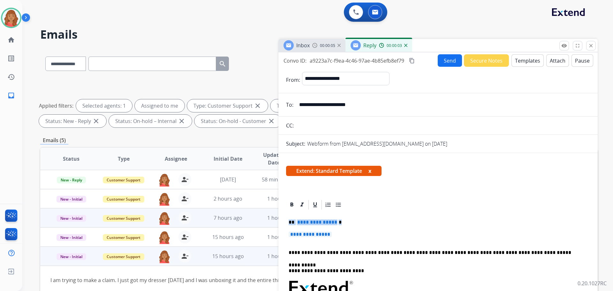
drag, startPoint x: 336, startPoint y: 234, endPoint x: 272, endPoint y: 222, distance: 64.8
click at [272, 222] on div "**********" at bounding box center [318, 221] width 557 height 345
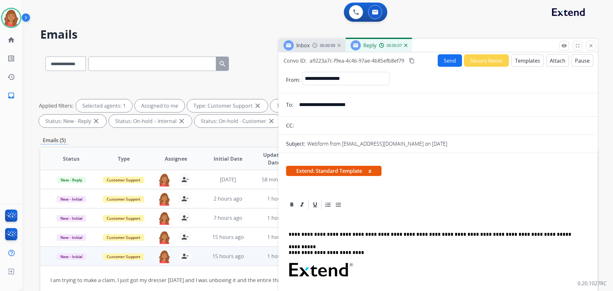
drag, startPoint x: 289, startPoint y: 217, endPoint x: 249, endPoint y: 269, distance: 65.8
click at [249, 269] on td "I am trying to make a claim. I just got my dresser [DATE] and I was unboxing it…" at bounding box center [266, 280] width 453 height 28
click at [593, 47] on mat-icon "close" at bounding box center [591, 46] width 6 height 6
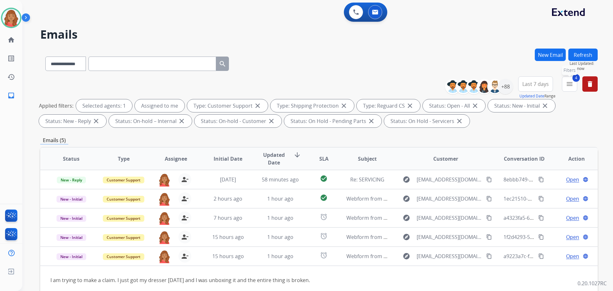
click at [567, 79] on button "4 menu Filters" at bounding box center [569, 83] width 15 height 15
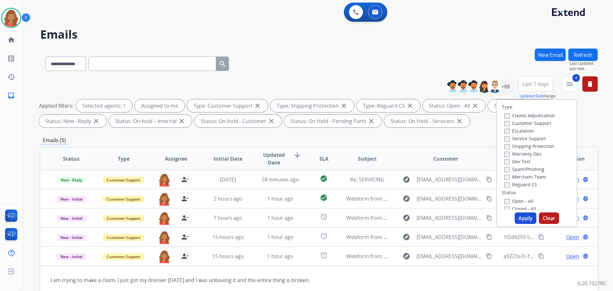
click at [518, 212] on div "Type Claims Adjudication Customer Support Escalation Service Support Shipping P…" at bounding box center [536, 163] width 81 height 128
click at [517, 215] on button "Apply" at bounding box center [526, 217] width 22 height 11
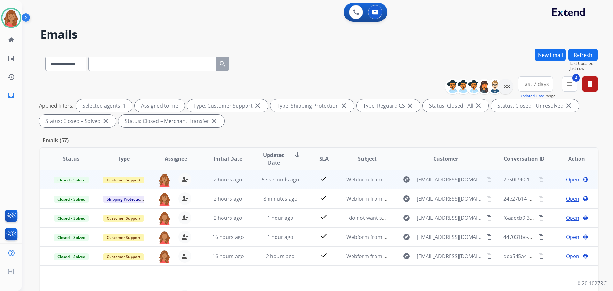
click at [538, 177] on mat-icon "content_copy" at bounding box center [541, 180] width 6 height 6
click at [293, 184] on td "57 seconds ago" at bounding box center [275, 179] width 52 height 19
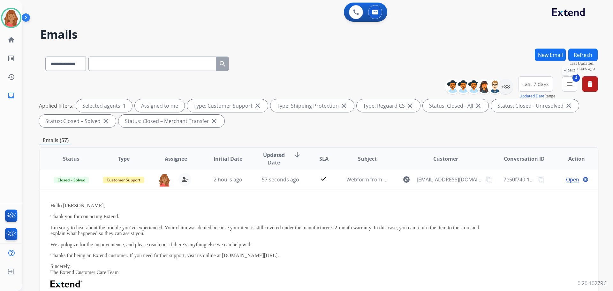
drag, startPoint x: 573, startPoint y: 83, endPoint x: 572, endPoint y: 86, distance: 3.8
click at [573, 83] on mat-icon "menu" at bounding box center [570, 84] width 8 height 8
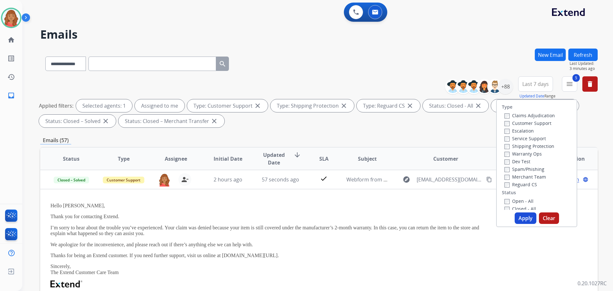
click at [501, 211] on div "Type Claims Adjudication Customer Support Escalation Service Support Shipping P…" at bounding box center [536, 163] width 81 height 128
click at [520, 214] on button "Apply" at bounding box center [526, 217] width 22 height 11
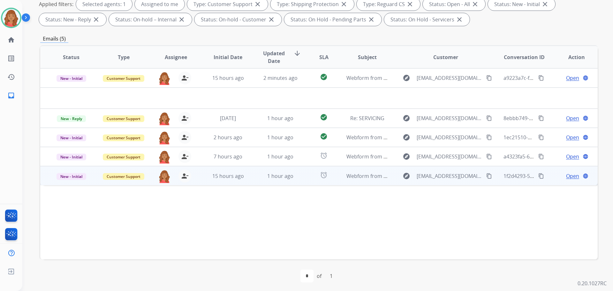
scroll to position [103, 0]
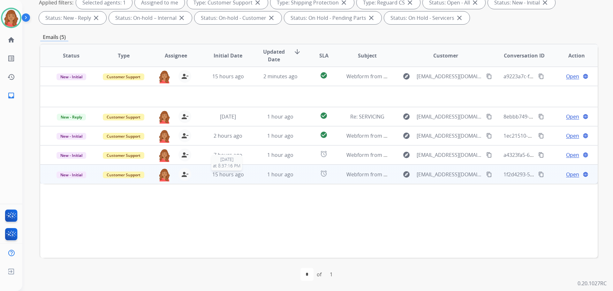
click at [216, 177] on span "15 hours ago" at bounding box center [228, 174] width 32 height 7
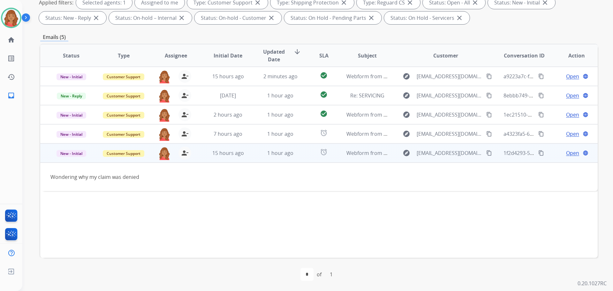
click at [486, 153] on mat-icon "content_copy" at bounding box center [489, 153] width 6 height 6
click at [571, 154] on span "Open" at bounding box center [572, 153] width 13 height 8
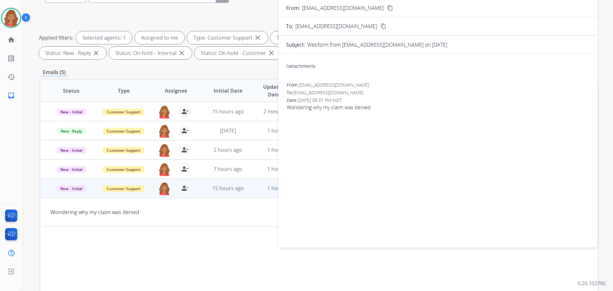
scroll to position [0, 0]
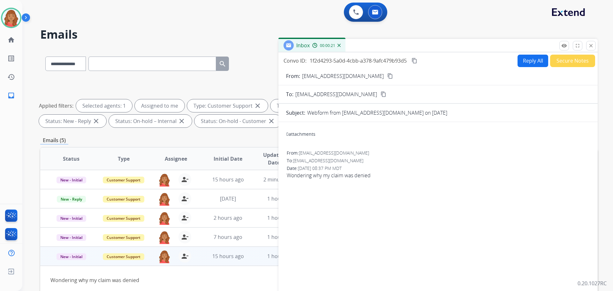
click at [525, 61] on button "Reply All" at bounding box center [532, 61] width 31 height 12
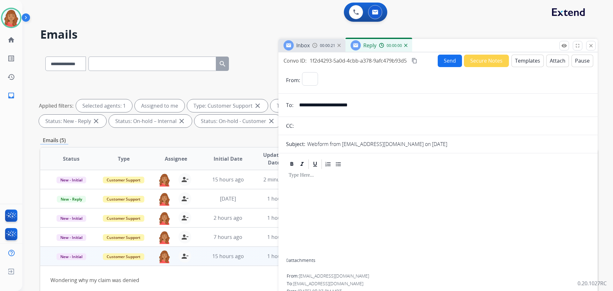
select select "**********"
click at [518, 64] on button "Templates" at bounding box center [527, 61] width 32 height 12
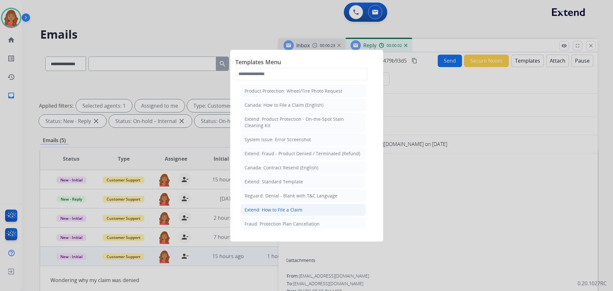
click at [274, 212] on div "Extend: How to File a Claim" at bounding box center [273, 210] width 58 height 6
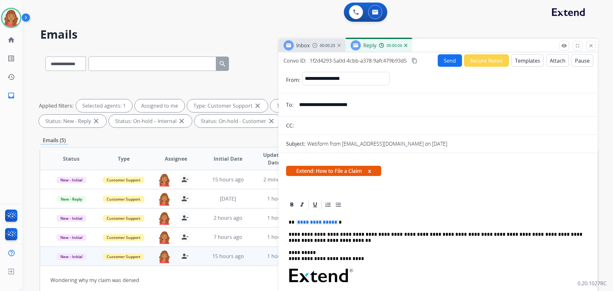
click at [334, 223] on span "**********" at bounding box center [317, 221] width 43 height 5
click at [591, 42] on button "close Close" at bounding box center [591, 46] width 10 height 10
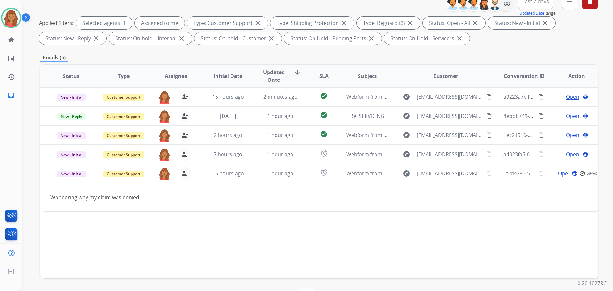
scroll to position [103, 0]
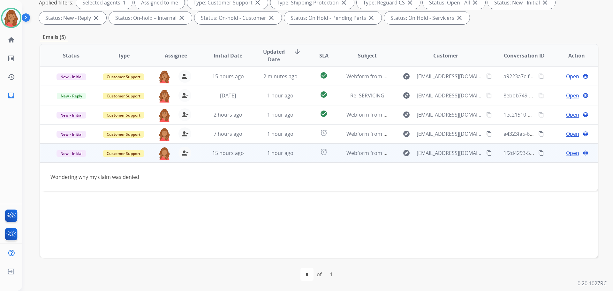
click at [487, 153] on mat-icon "content_copy" at bounding box center [489, 153] width 6 height 6
click at [567, 153] on span "Open" at bounding box center [572, 153] width 13 height 8
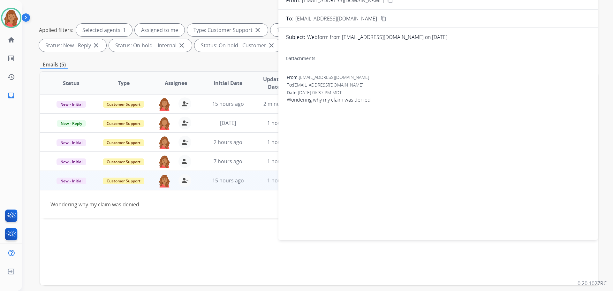
scroll to position [0, 0]
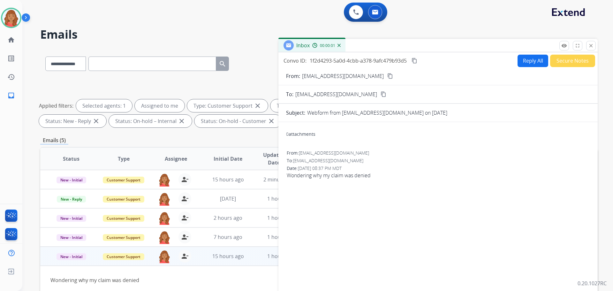
click at [527, 63] on button "Reply All" at bounding box center [532, 61] width 31 height 12
select select "**********"
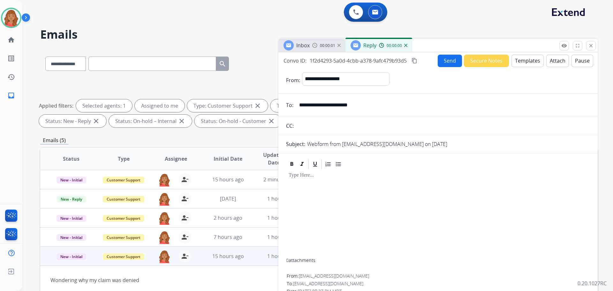
click at [519, 60] on button "Templates" at bounding box center [527, 61] width 32 height 12
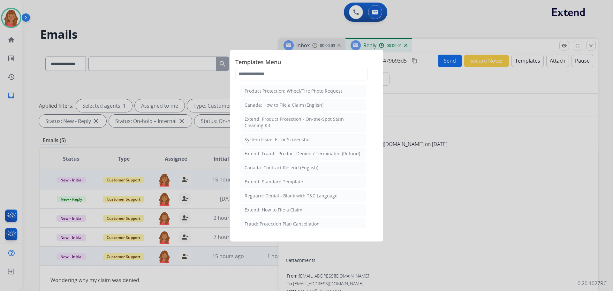
click at [260, 182] on div "Extend: Standard Template" at bounding box center [273, 181] width 58 height 6
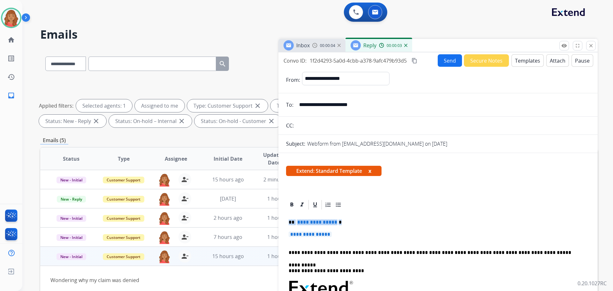
drag, startPoint x: 303, startPoint y: 232, endPoint x: 284, endPoint y: 222, distance: 21.6
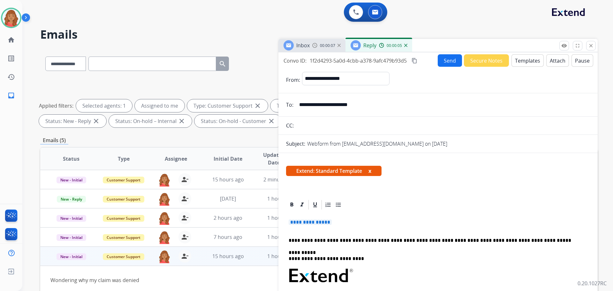
drag, startPoint x: 343, startPoint y: 224, endPoint x: 279, endPoint y: 222, distance: 64.2
click at [275, 222] on div "**********" at bounding box center [318, 221] width 557 height 345
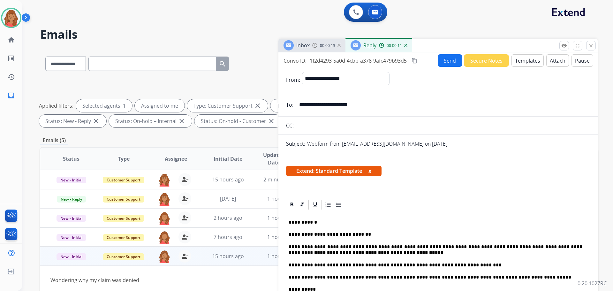
click at [414, 59] on mat-icon "content_copy" at bounding box center [414, 61] width 6 height 6
click at [440, 61] on button "Send" at bounding box center [450, 60] width 24 height 12
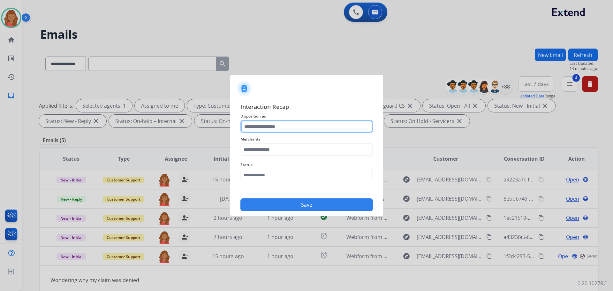
drag, startPoint x: 256, startPoint y: 127, endPoint x: 256, endPoint y: 132, distance: 5.4
click at [256, 127] on input "text" at bounding box center [306, 126] width 132 height 13
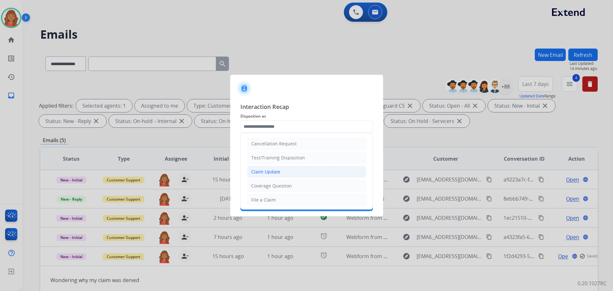
click at [258, 172] on div "Claim Update" at bounding box center [265, 172] width 29 height 6
type input "**********"
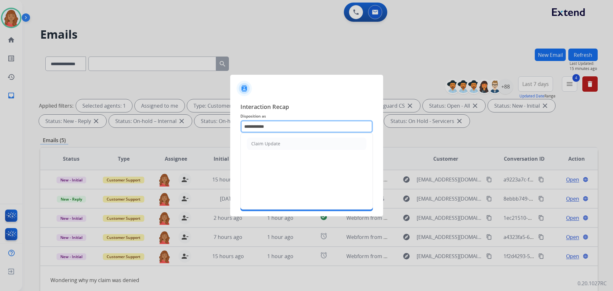
drag, startPoint x: 266, startPoint y: 126, endPoint x: 233, endPoint y: 124, distance: 33.2
click at [233, 124] on div "**********" at bounding box center [306, 156] width 153 height 119
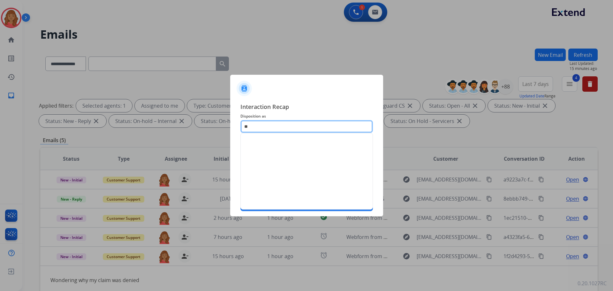
type input "*"
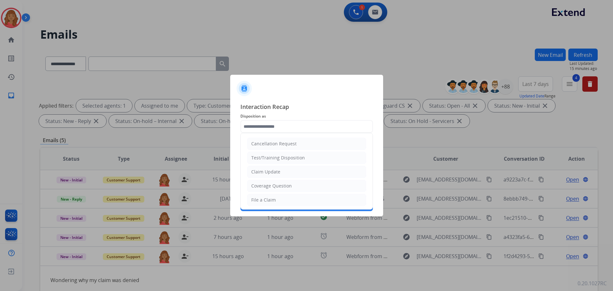
click at [255, 197] on div "File a Claim" at bounding box center [263, 200] width 25 height 6
type input "**********"
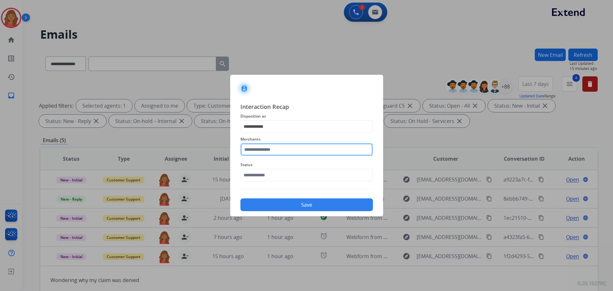
drag, startPoint x: 264, startPoint y: 152, endPoint x: 265, endPoint y: 156, distance: 3.7
click at [264, 152] on input "text" at bounding box center [306, 149] width 132 height 13
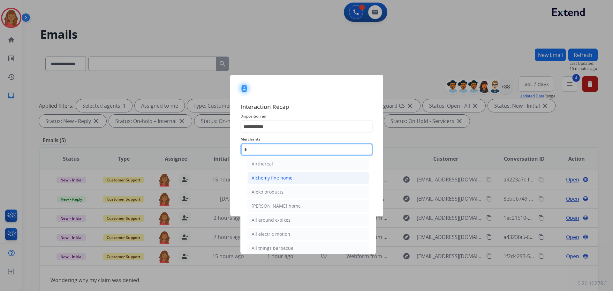
scroll to position [52, 0]
type input "**"
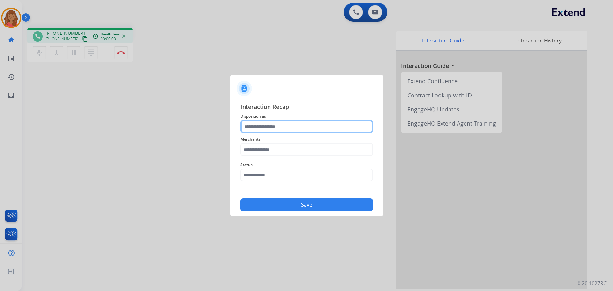
click at [264, 127] on input "text" at bounding box center [306, 126] width 132 height 13
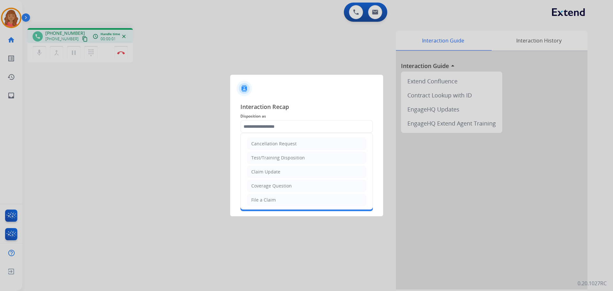
drag, startPoint x: 264, startPoint y: 177, endPoint x: 264, endPoint y: 160, distance: 17.2
click at [265, 176] on li "Claim Update" at bounding box center [306, 172] width 119 height 12
type input "**********"
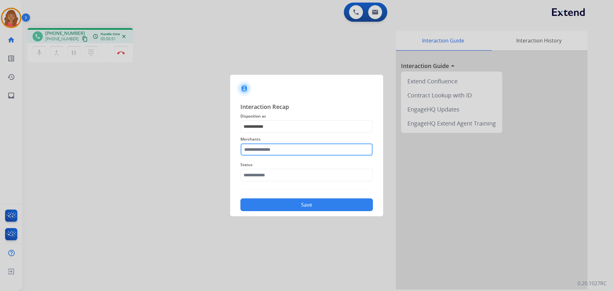
click at [263, 148] on input "text" at bounding box center [306, 149] width 132 height 13
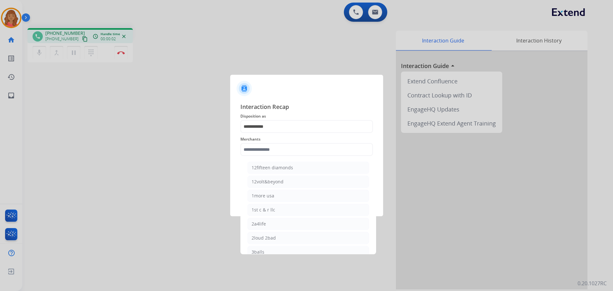
click at [266, 197] on div "1more usa" at bounding box center [263, 195] width 23 height 6
type input "*********"
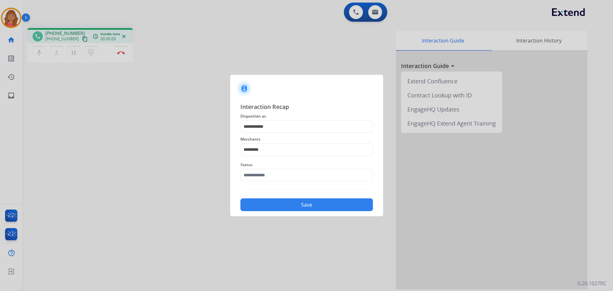
drag, startPoint x: 261, startPoint y: 169, endPoint x: 262, endPoint y: 178, distance: 9.3
click at [261, 170] on div "Status" at bounding box center [306, 171] width 132 height 26
click at [268, 176] on input "text" at bounding box center [306, 175] width 132 height 13
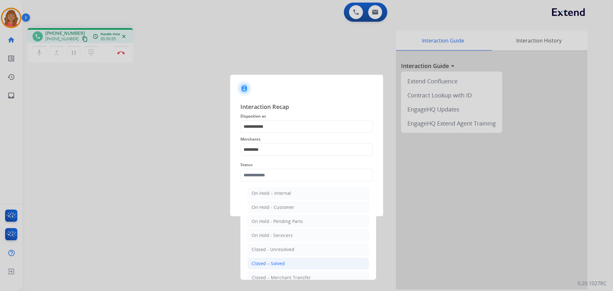
click at [265, 260] on div "Closed – Solved" at bounding box center [268, 263] width 33 height 6
type input "**********"
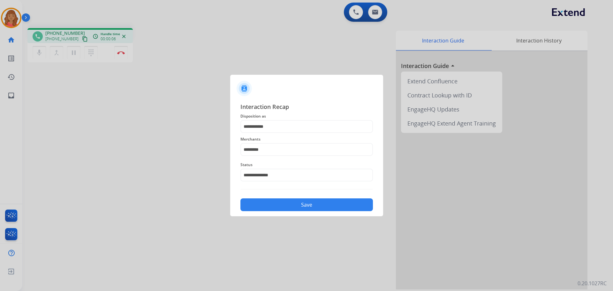
click at [274, 199] on button "Save" at bounding box center [306, 204] width 132 height 13
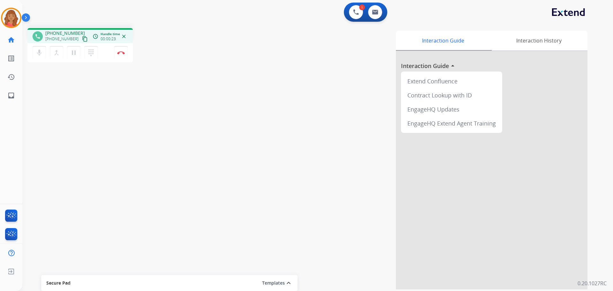
click at [82, 40] on mat-icon "content_copy" at bounding box center [85, 39] width 6 height 6
click at [123, 56] on button "Disconnect" at bounding box center [120, 52] width 13 height 13
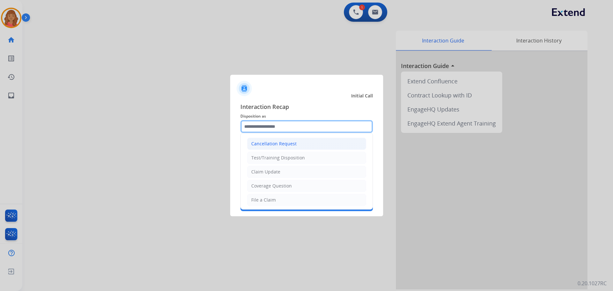
drag, startPoint x: 282, startPoint y: 124, endPoint x: 275, endPoint y: 144, distance: 21.1
click at [282, 124] on input "text" at bounding box center [306, 126] width 132 height 13
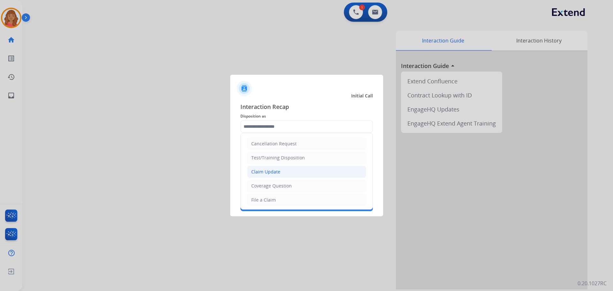
click at [267, 169] on div "Claim Update" at bounding box center [265, 172] width 29 height 6
type input "**********"
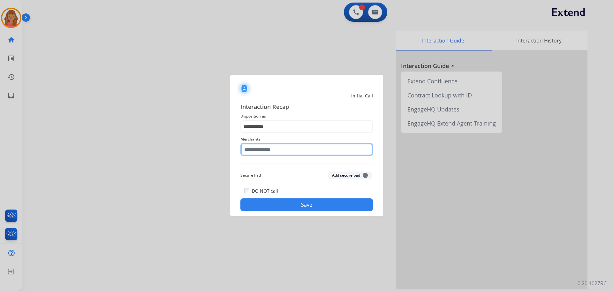
drag, startPoint x: 258, startPoint y: 150, endPoint x: 259, endPoint y: 153, distance: 3.4
click at [259, 151] on input "text" at bounding box center [306, 149] width 132 height 13
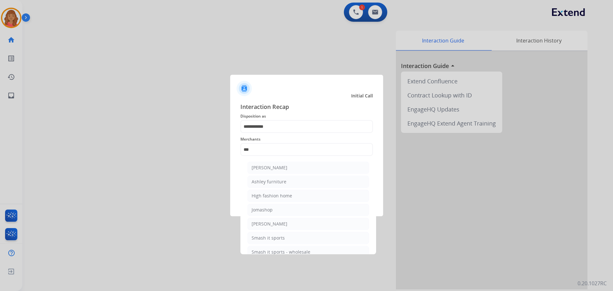
click at [264, 178] on li "Ashley furniture" at bounding box center [308, 182] width 122 height 12
type input "**********"
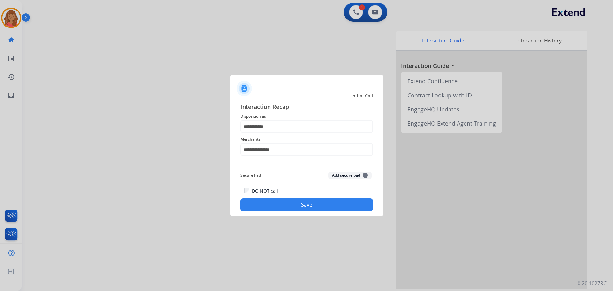
drag, startPoint x: 274, startPoint y: 202, endPoint x: 272, endPoint y: 200, distance: 3.6
click at [274, 201] on button "Save" at bounding box center [306, 204] width 132 height 13
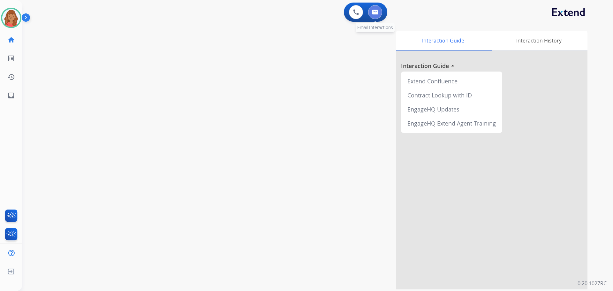
click at [379, 16] on button at bounding box center [375, 12] width 14 height 14
select select "**********"
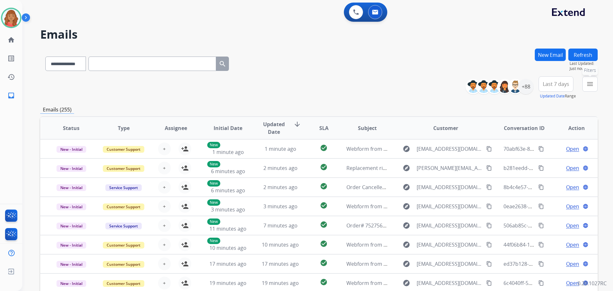
click at [592, 83] on mat-icon "menu" at bounding box center [590, 84] width 8 height 8
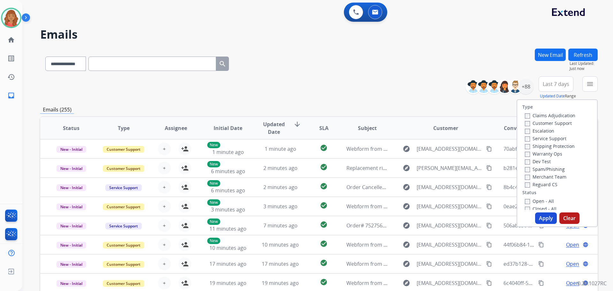
click at [537, 217] on button "Apply" at bounding box center [546, 217] width 22 height 11
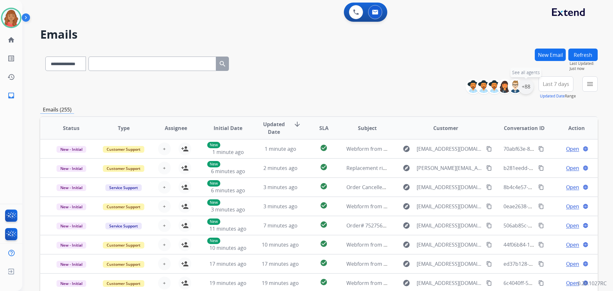
click at [526, 87] on div "+88" at bounding box center [525, 86] width 15 height 15
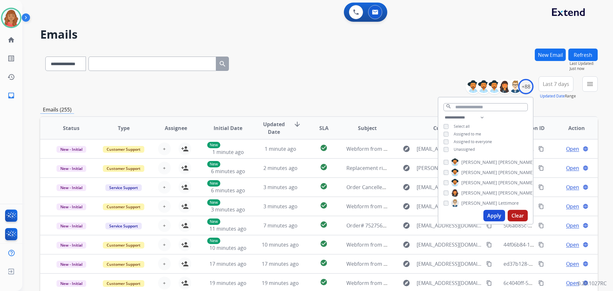
click at [489, 214] on button "Apply" at bounding box center [494, 215] width 22 height 11
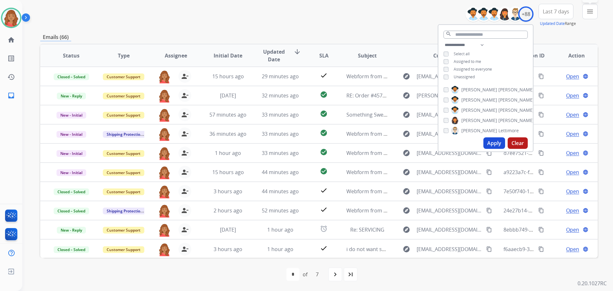
drag, startPoint x: 593, startPoint y: 13, endPoint x: 588, endPoint y: 28, distance: 15.7
click at [593, 13] on mat-icon "menu" at bounding box center [590, 12] width 8 height 8
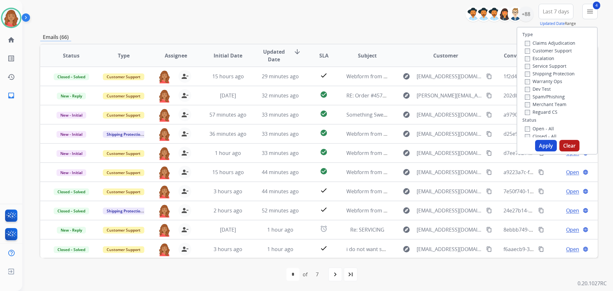
click at [541, 146] on button "Apply" at bounding box center [546, 145] width 22 height 11
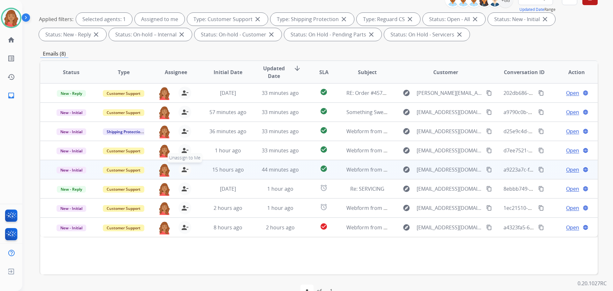
scroll to position [103, 0]
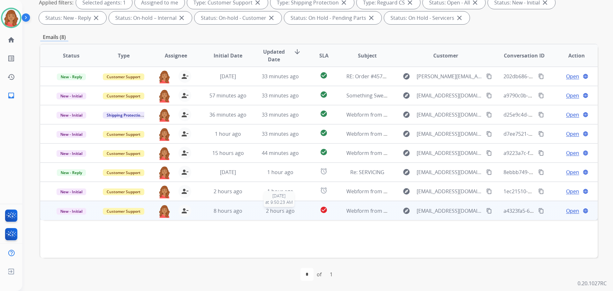
click at [267, 209] on span "2 hours ago" at bounding box center [280, 210] width 29 height 7
click at [569, 211] on span "Open" at bounding box center [572, 211] width 13 height 8
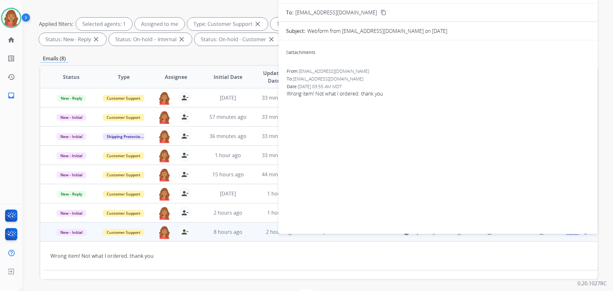
scroll to position [0, 0]
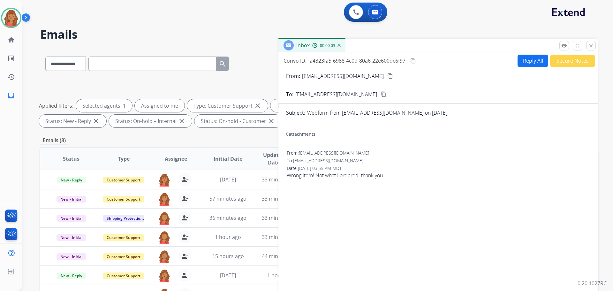
click at [529, 57] on button "Reply All" at bounding box center [532, 61] width 31 height 12
select select "**********"
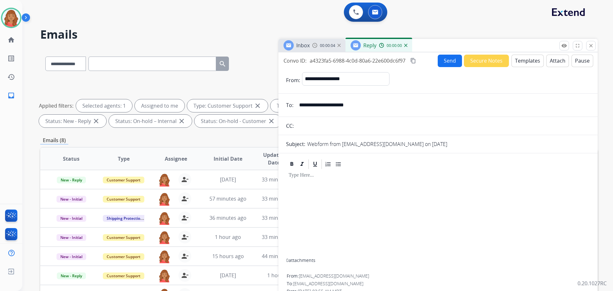
click at [520, 59] on button "Templates" at bounding box center [527, 61] width 32 height 12
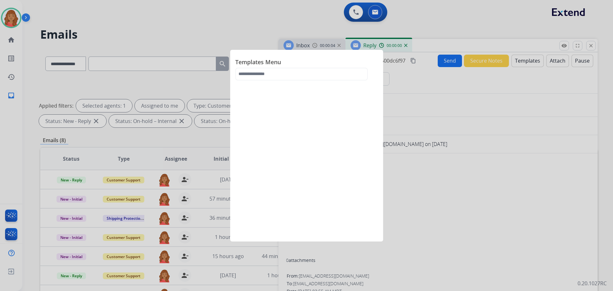
click at [309, 83] on ul at bounding box center [302, 83] width 125 height 0
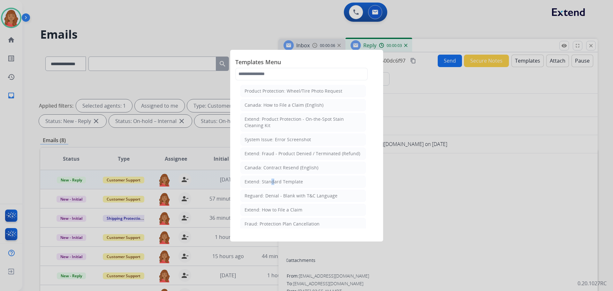
click at [268, 182] on div "Extend: Standard Template" at bounding box center [273, 181] width 58 height 6
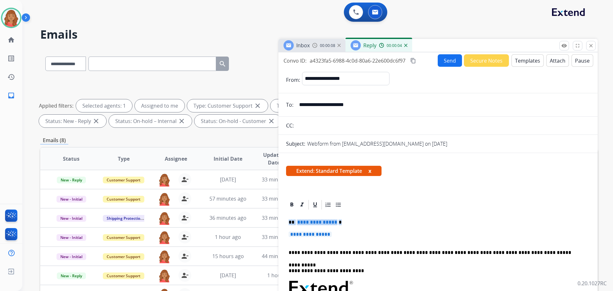
drag, startPoint x: 329, startPoint y: 238, endPoint x: 279, endPoint y: 221, distance: 53.3
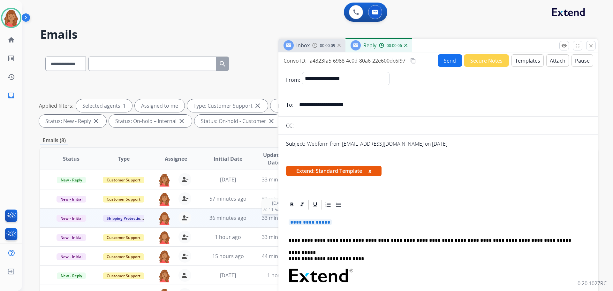
drag, startPoint x: 316, startPoint y: 225, endPoint x: 268, endPoint y: 218, distance: 48.1
click at [268, 218] on div "**********" at bounding box center [318, 221] width 557 height 345
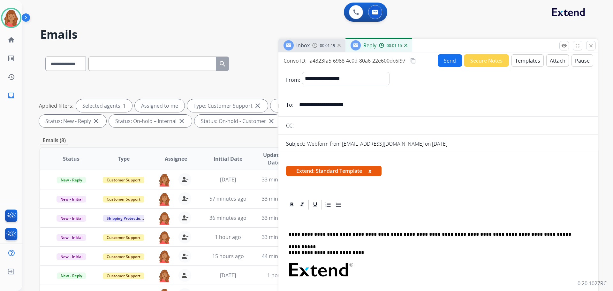
drag, startPoint x: 344, startPoint y: 103, endPoint x: 298, endPoint y: 105, distance: 46.3
click at [298, 105] on input "**********" at bounding box center [442, 104] width 295 height 13
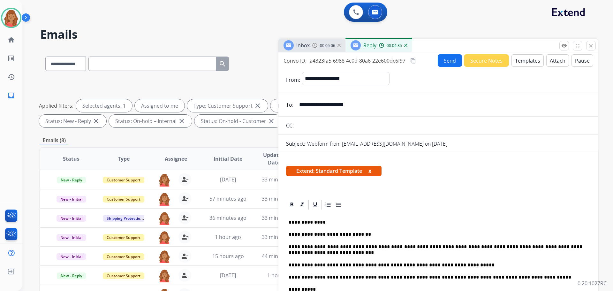
click at [413, 61] on mat-icon "content_copy" at bounding box center [413, 61] width 6 height 6
click at [446, 63] on button "Send" at bounding box center [450, 60] width 24 height 12
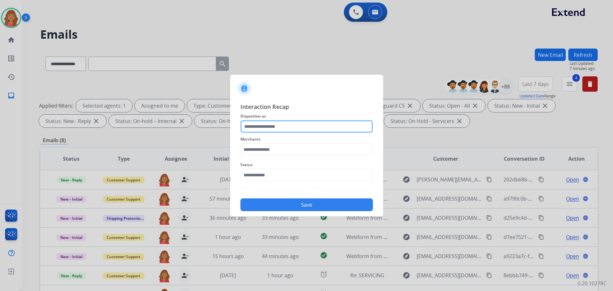
click at [280, 125] on input "text" at bounding box center [306, 126] width 132 height 13
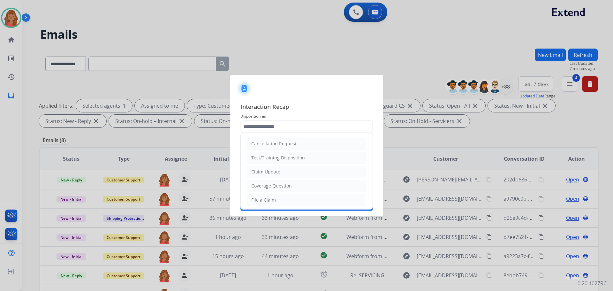
click at [266, 171] on div "Claim Update" at bounding box center [265, 172] width 29 height 6
type input "**********"
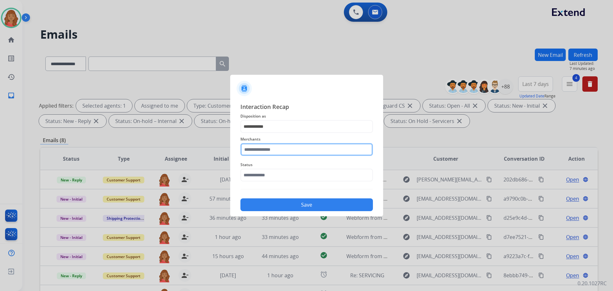
click at [265, 146] on input "text" at bounding box center [306, 149] width 132 height 13
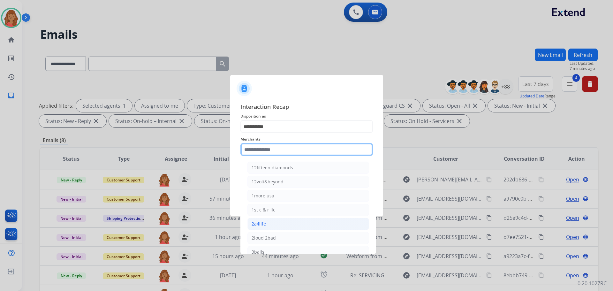
type input "*"
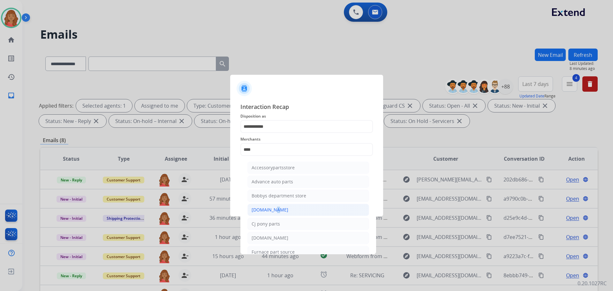
click at [271, 210] on div "[DOMAIN_NAME]" at bounding box center [270, 210] width 37 height 6
type input "**********"
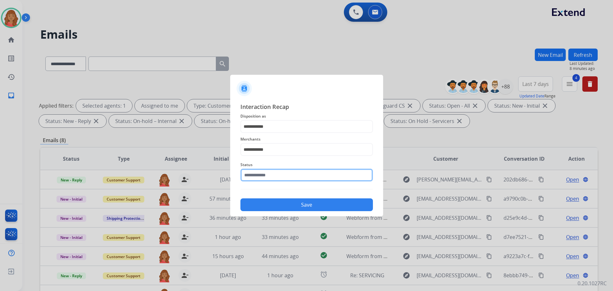
click at [277, 179] on input "text" at bounding box center [306, 175] width 132 height 13
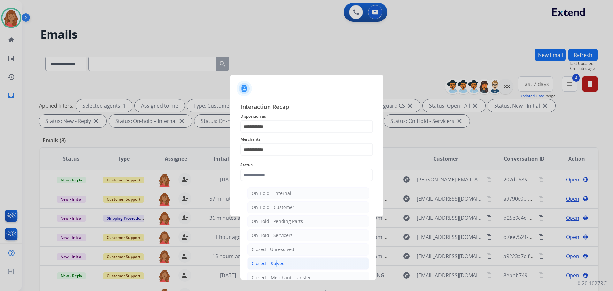
drag, startPoint x: 274, startPoint y: 265, endPoint x: 274, endPoint y: 261, distance: 3.6
click at [274, 261] on div "Closed – Solved" at bounding box center [268, 263] width 33 height 6
type input "**********"
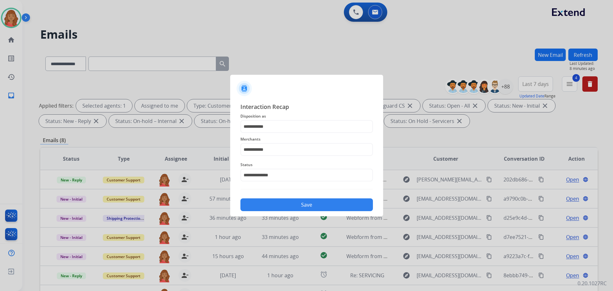
click at [278, 203] on button "Save" at bounding box center [306, 204] width 132 height 13
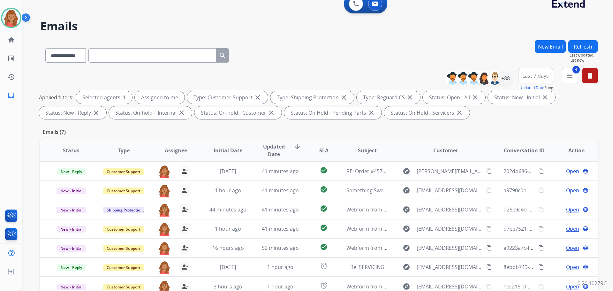
scroll to position [103, 0]
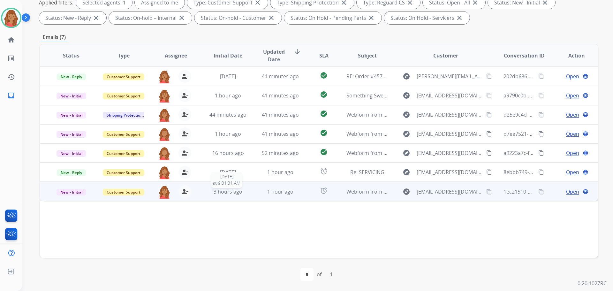
click at [214, 190] on span "3 hours ago" at bounding box center [228, 191] width 29 height 7
click at [486, 192] on mat-icon "content_copy" at bounding box center [489, 191] width 6 height 6
click at [569, 193] on span "Open" at bounding box center [572, 191] width 13 height 8
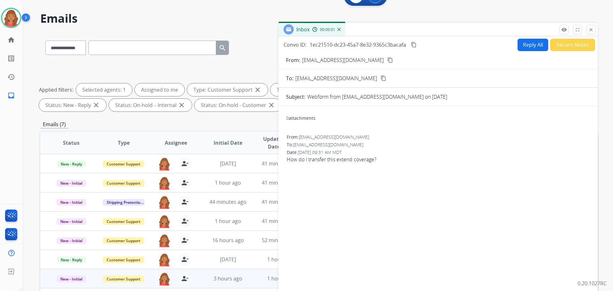
scroll to position [0, 0]
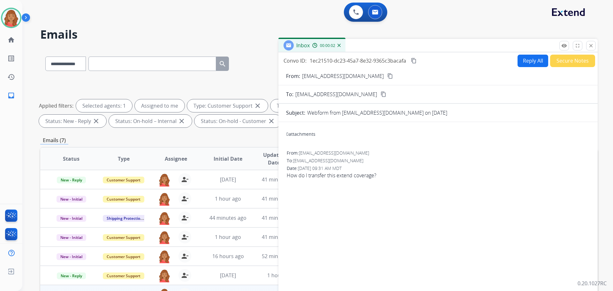
click at [531, 61] on button "Reply All" at bounding box center [532, 61] width 31 height 12
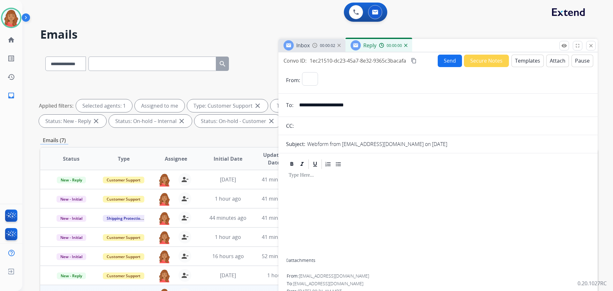
select select "**********"
click at [521, 58] on button "Templates" at bounding box center [527, 61] width 32 height 12
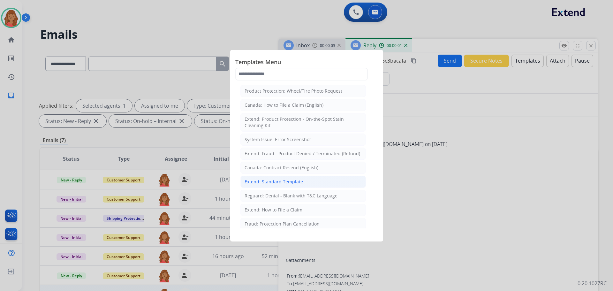
click at [281, 180] on div "Extend: Standard Template" at bounding box center [273, 181] width 58 height 6
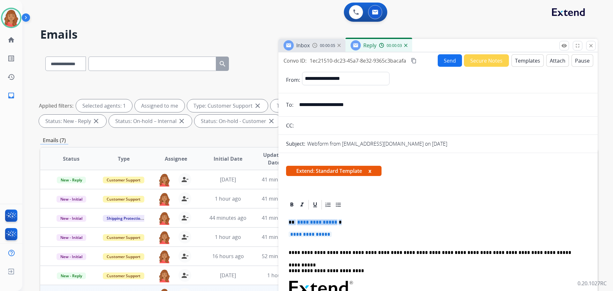
drag, startPoint x: 323, startPoint y: 235, endPoint x: 281, endPoint y: 217, distance: 45.2
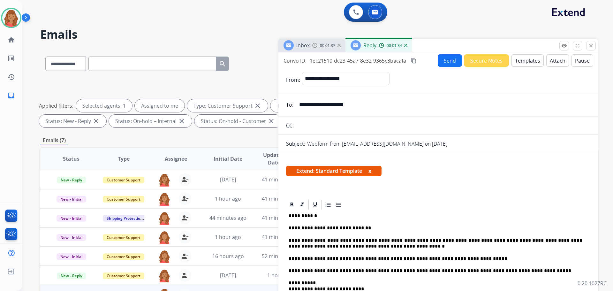
click at [415, 61] on mat-icon "content_copy" at bounding box center [414, 61] width 6 height 6
click at [443, 59] on button "Send" at bounding box center [450, 60] width 24 height 12
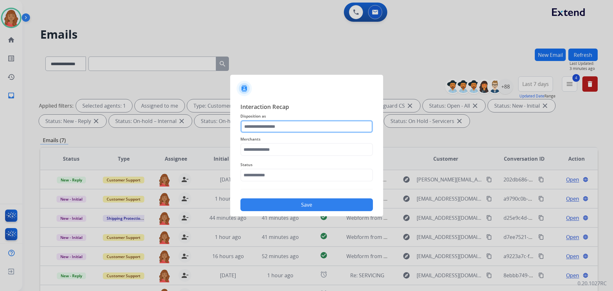
drag, startPoint x: 253, startPoint y: 125, endPoint x: 254, endPoint y: 131, distance: 5.1
click at [253, 126] on input "text" at bounding box center [306, 126] width 132 height 13
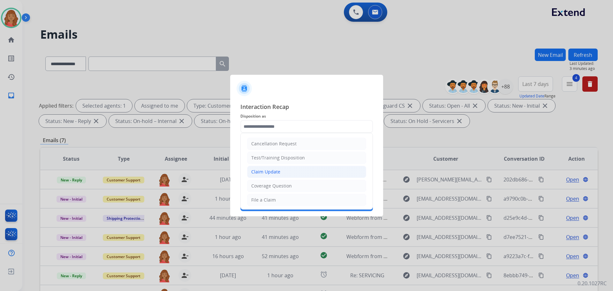
drag, startPoint x: 259, startPoint y: 173, endPoint x: 258, endPoint y: 156, distance: 16.6
click at [259, 172] on div "Claim Update" at bounding box center [265, 172] width 29 height 6
type input "**********"
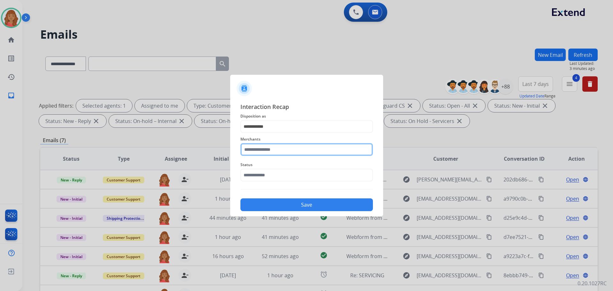
click at [257, 152] on input "text" at bounding box center [306, 149] width 132 height 13
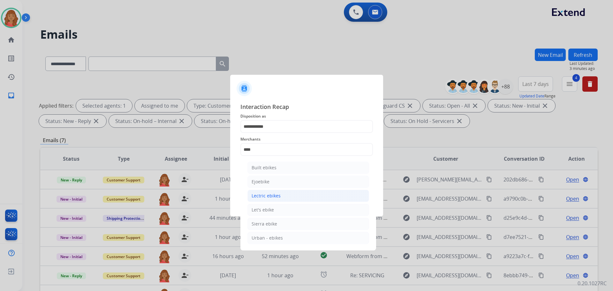
click at [261, 197] on div "Lectric ebikes" at bounding box center [266, 195] width 29 height 6
type input "**********"
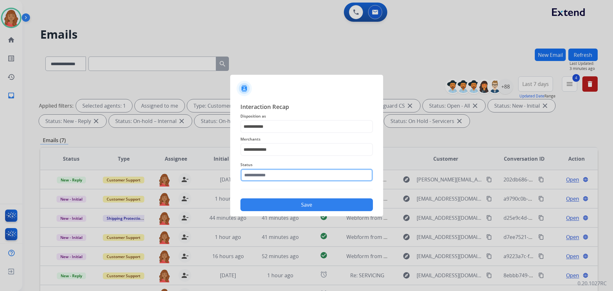
click at [260, 178] on input "text" at bounding box center [306, 175] width 132 height 13
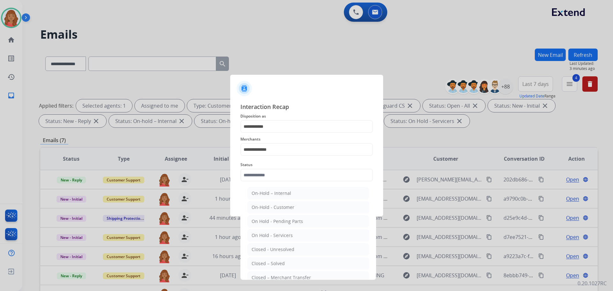
drag, startPoint x: 267, startPoint y: 260, endPoint x: 271, endPoint y: 249, distance: 11.9
click at [267, 260] on div "Closed – Solved" at bounding box center [268, 263] width 33 height 6
type input "**********"
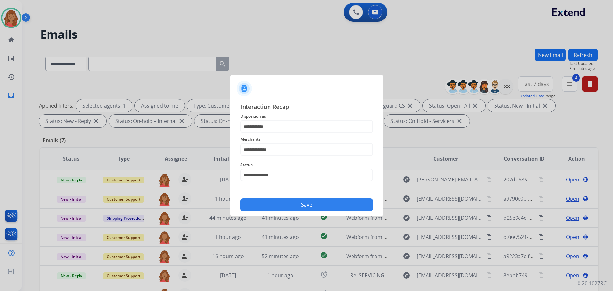
click at [277, 203] on button "Save" at bounding box center [306, 204] width 132 height 13
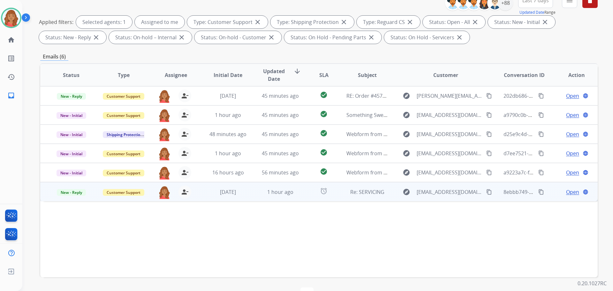
scroll to position [103, 0]
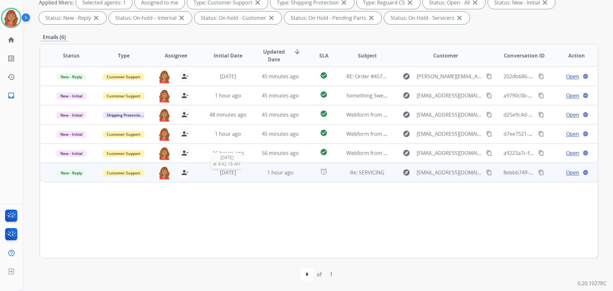
click at [228, 174] on span "[DATE]" at bounding box center [228, 172] width 16 height 7
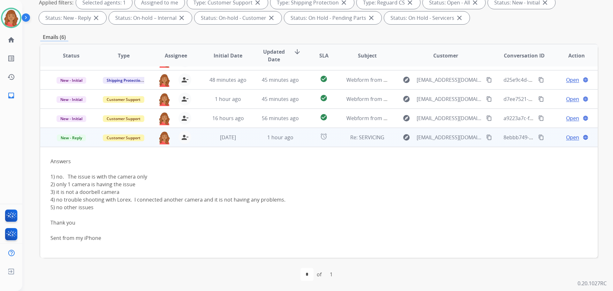
scroll to position [37, 0]
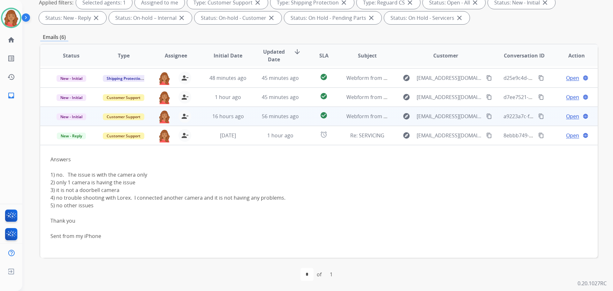
click at [249, 116] on td "56 minutes ago" at bounding box center [275, 116] width 52 height 19
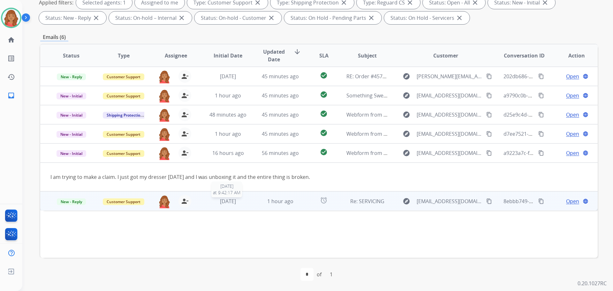
click at [210, 203] on div "[DATE]" at bounding box center [228, 201] width 42 height 8
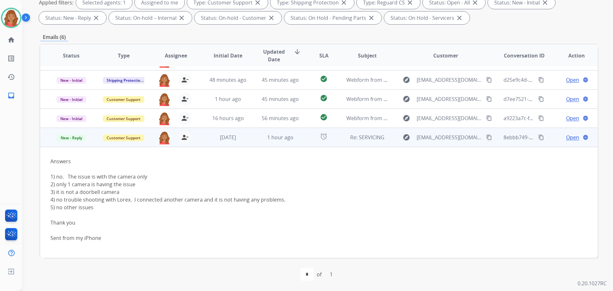
scroll to position [37, 0]
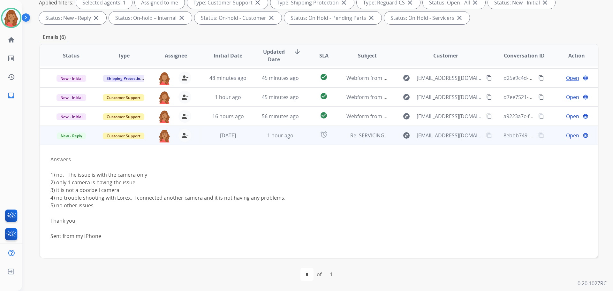
click at [486, 135] on mat-icon "content_copy" at bounding box center [489, 135] width 6 height 6
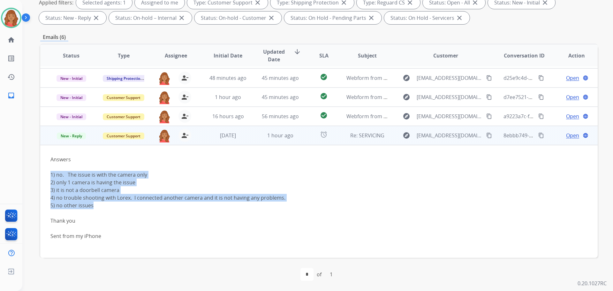
drag, startPoint x: 101, startPoint y: 209, endPoint x: 50, endPoint y: 176, distance: 61.4
click at [50, 176] on td "Answers 1) no. The issue is with the camera only 2) only 1 camera is having the…" at bounding box center [266, 201] width 453 height 113
copy div "1) no. The issue is with the camera only 2) only 1 camera is having the issue 3…"
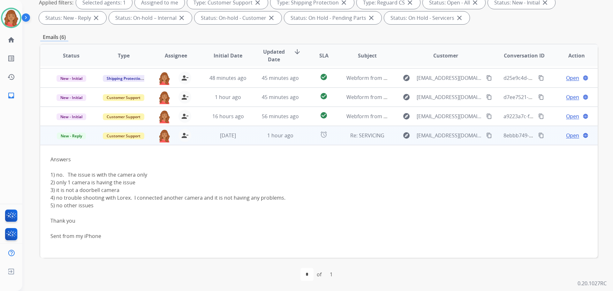
click at [567, 135] on span "Open" at bounding box center [572, 135] width 13 height 8
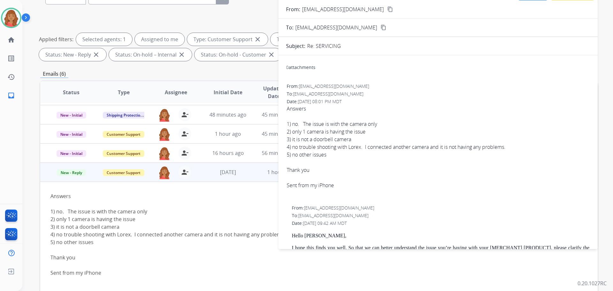
scroll to position [0, 0]
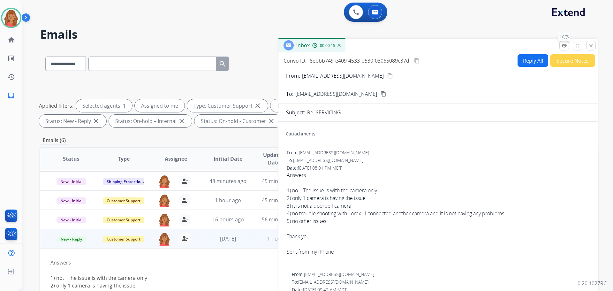
click at [565, 46] on mat-icon "remove_red_eye" at bounding box center [564, 46] width 6 height 6
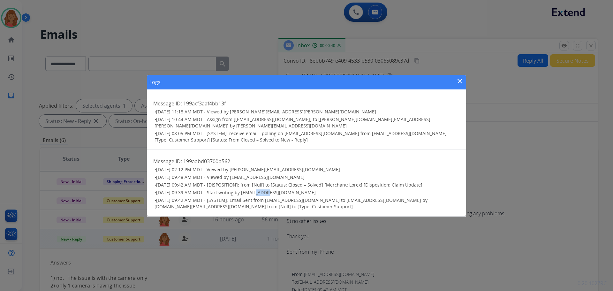
drag, startPoint x: 252, startPoint y: 192, endPoint x: 264, endPoint y: 192, distance: 11.5
click at [264, 192] on span "[DATE] 09:39 AM MDT - Start writing by [EMAIL_ADDRESS][DOMAIN_NAME]" at bounding box center [236, 192] width 160 height 6
click at [459, 79] on mat-icon "close" at bounding box center [460, 81] width 8 height 8
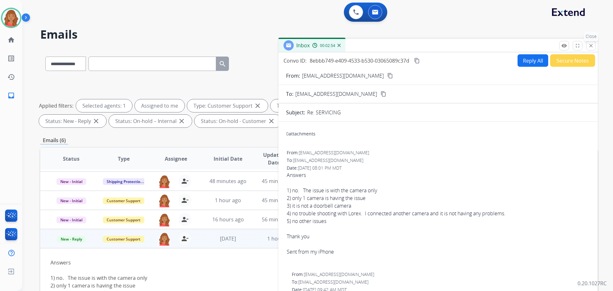
click at [594, 46] on button "close Close" at bounding box center [591, 46] width 10 height 10
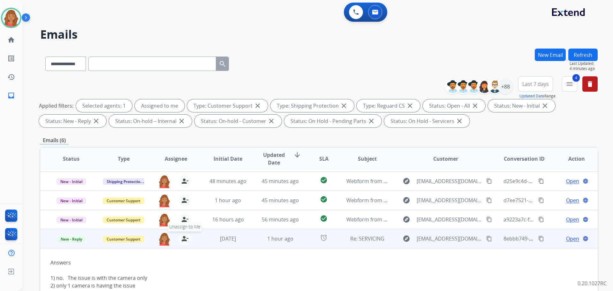
click at [183, 238] on mat-icon "person_remove" at bounding box center [185, 239] width 8 height 8
click at [164, 238] on span "+" at bounding box center [164, 239] width 3 height 8
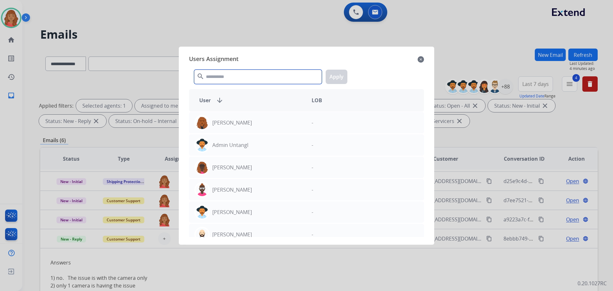
click at [228, 77] on input "text" at bounding box center [258, 77] width 128 height 14
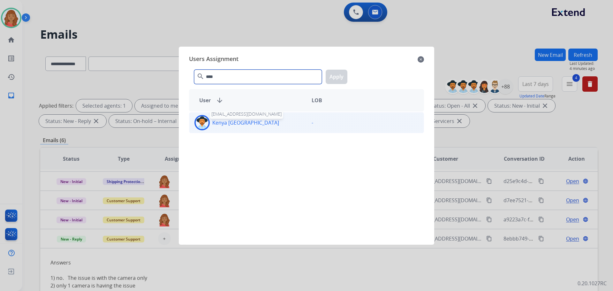
type input "****"
click at [230, 122] on p "Kenya [GEOGRAPHIC_DATA]" at bounding box center [245, 123] width 67 height 8
click at [339, 79] on button "Apply" at bounding box center [337, 77] width 22 height 14
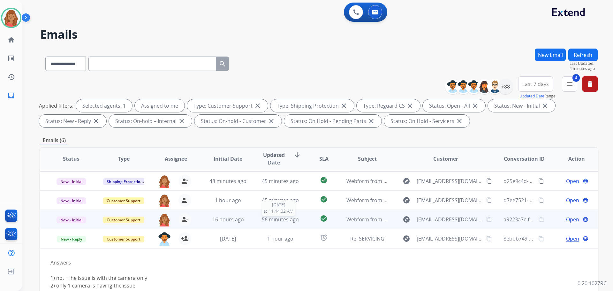
click at [270, 220] on span "56 minutes ago" at bounding box center [280, 219] width 37 height 7
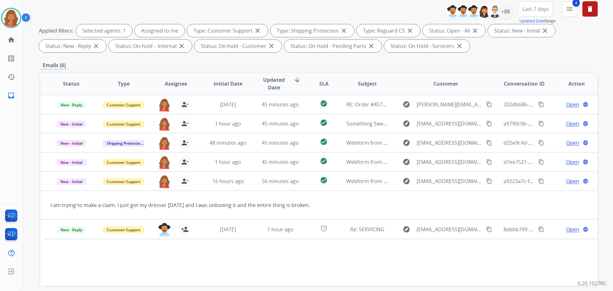
scroll to position [103, 0]
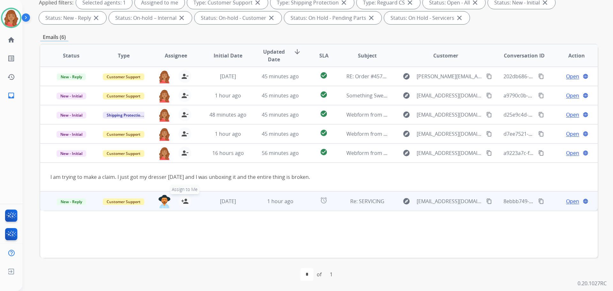
click at [186, 199] on button "person_add Assign to Me" at bounding box center [184, 201] width 13 height 13
click at [372, 203] on span "Re: SERVICING" at bounding box center [367, 201] width 34 height 7
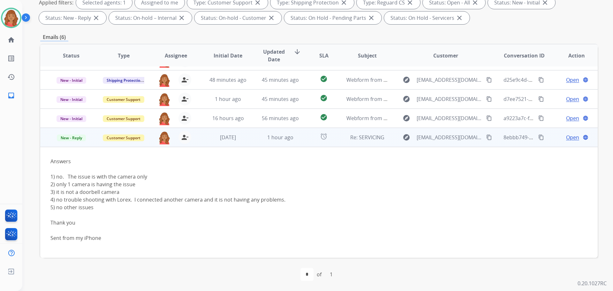
scroll to position [37, 0]
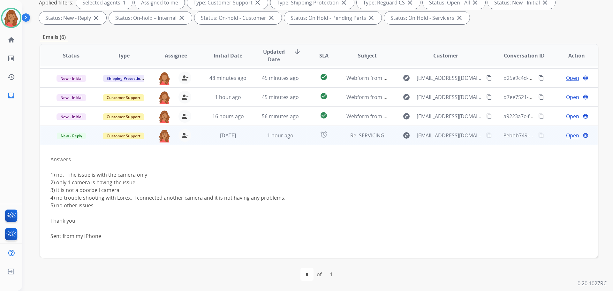
click at [566, 134] on span "Open" at bounding box center [572, 135] width 13 height 8
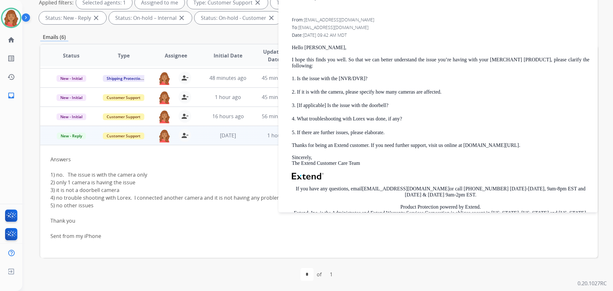
scroll to position [160, 0]
